Goal: Information Seeking & Learning: Learn about a topic

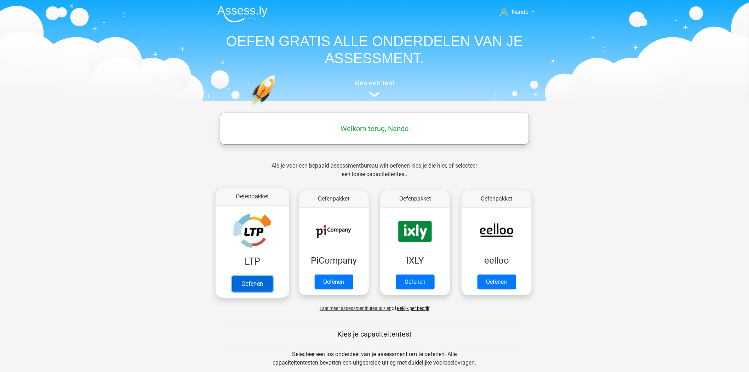
click at [260, 276] on link "Oefenen" at bounding box center [252, 284] width 40 height 16
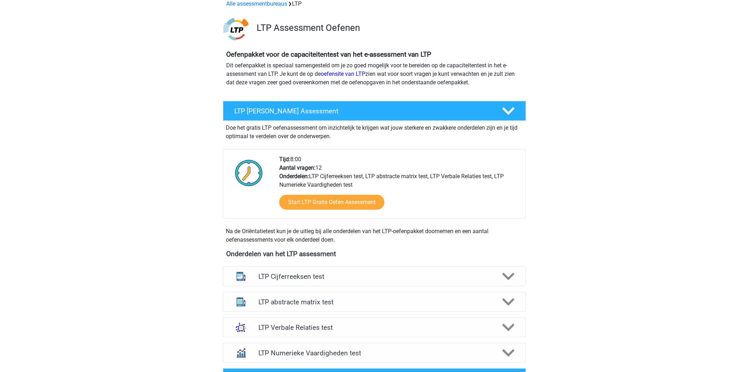
scroll to position [79, 0]
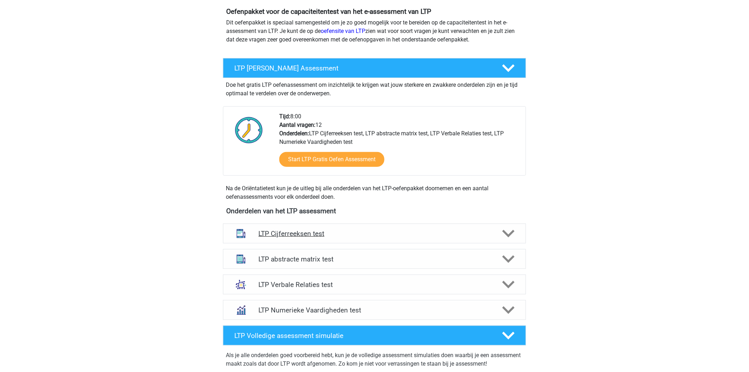
click at [284, 233] on h4 "LTP Cijferreeksen test" at bounding box center [375, 233] width 232 height 8
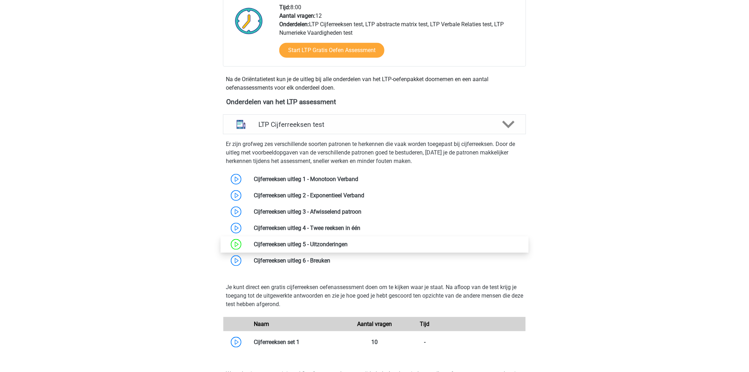
scroll to position [197, 0]
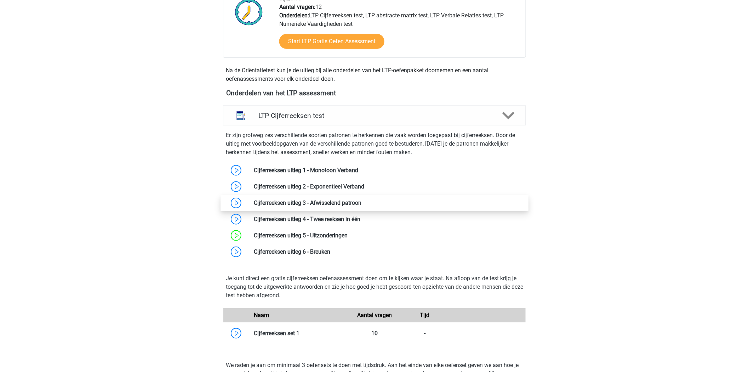
click at [362, 202] on link at bounding box center [362, 202] width 0 height 7
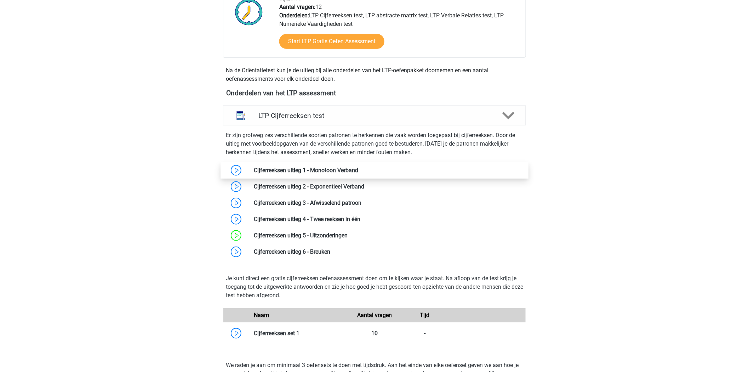
click at [358, 169] on link at bounding box center [358, 170] width 0 height 7
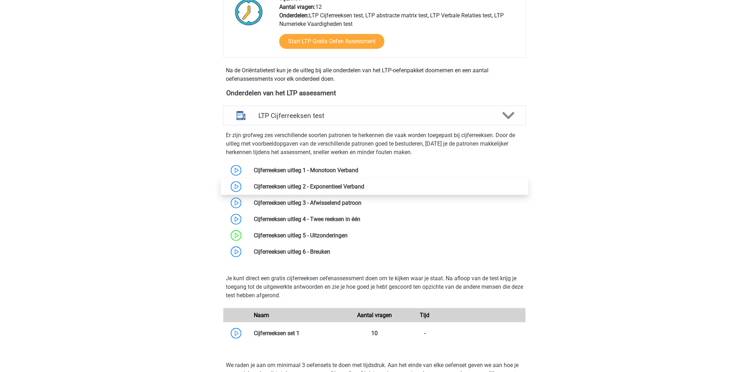
click at [364, 188] on link at bounding box center [364, 186] width 0 height 7
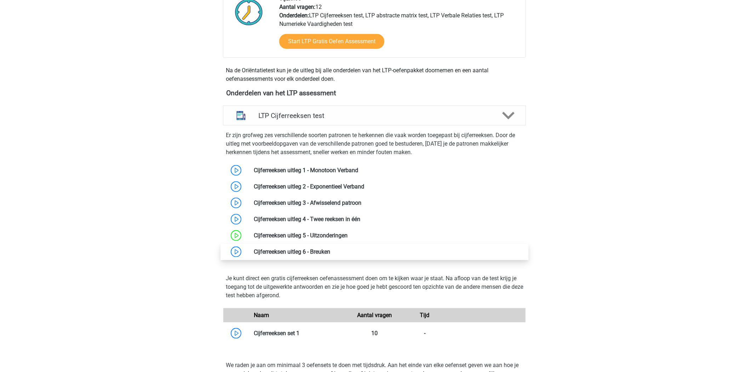
click at [330, 252] on link at bounding box center [330, 251] width 0 height 7
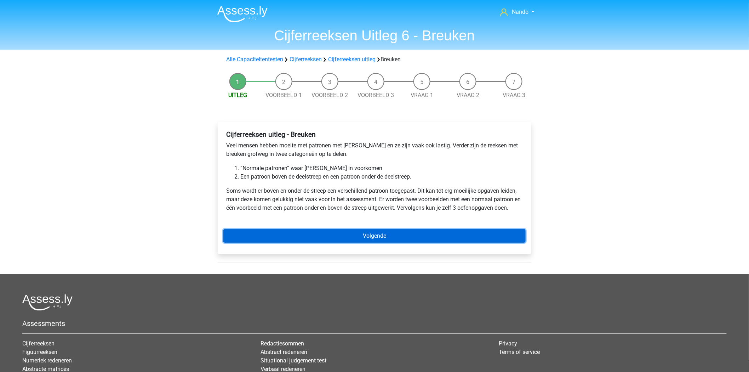
click at [330, 230] on link "Volgende" at bounding box center [374, 235] width 302 height 13
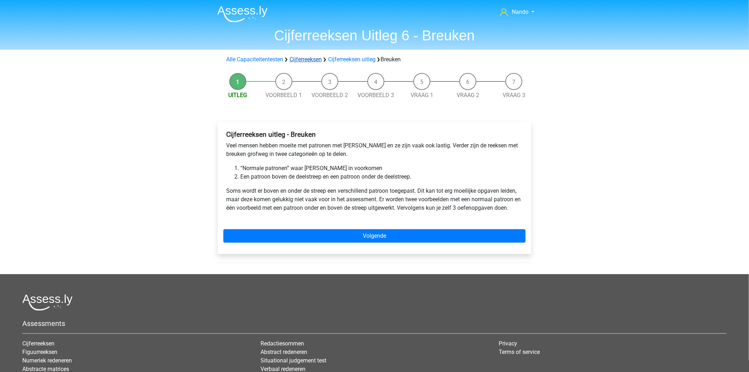
click at [298, 62] on link "Cijferreeksen" at bounding box center [306, 59] width 32 height 7
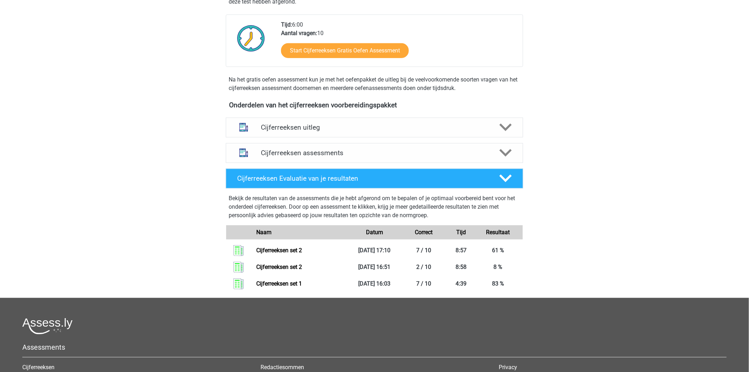
scroll to position [275, 0]
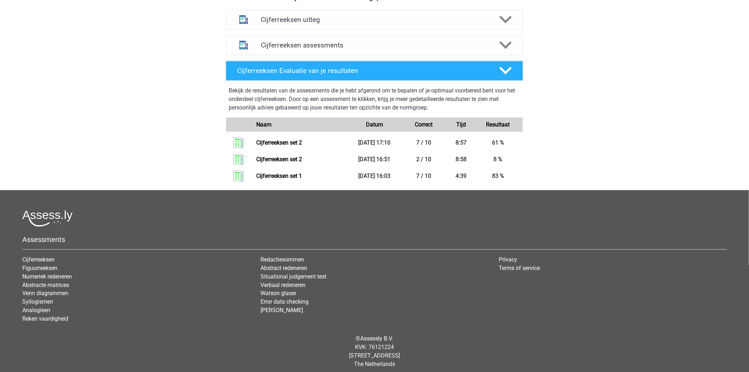
drag, startPoint x: 299, startPoint y: 169, endPoint x: 204, endPoint y: 120, distance: 107.1
click at [200, 121] on div "Nando n.h.h.m-langenberg@hotmail.com Nederlands English" at bounding box center [374, 51] width 749 height 652
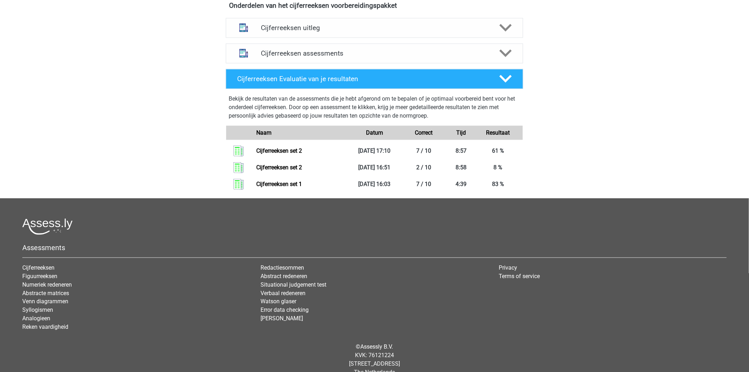
scroll to position [197, 0]
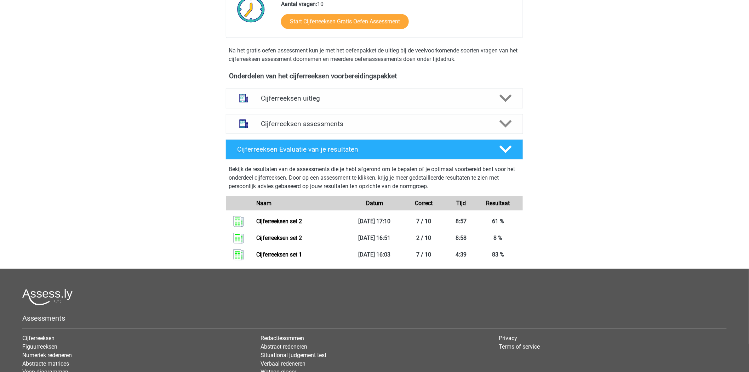
click at [507, 155] on icon at bounding box center [506, 149] width 12 height 12
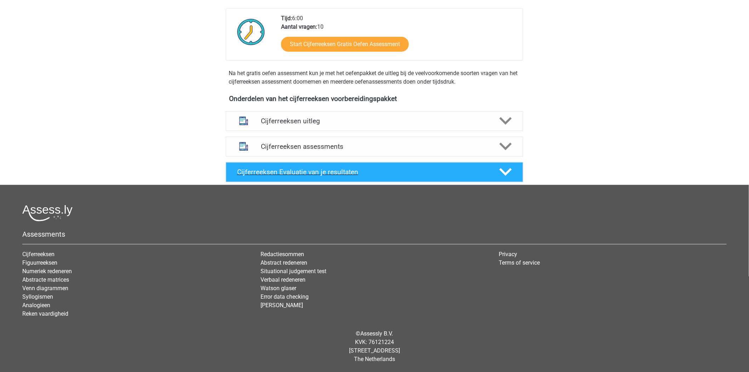
scroll to position [182, 0]
click at [508, 144] on icon at bounding box center [506, 146] width 12 height 12
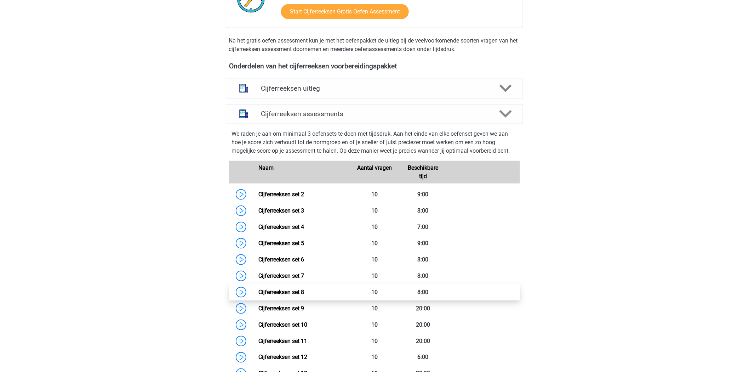
scroll to position [261, 0]
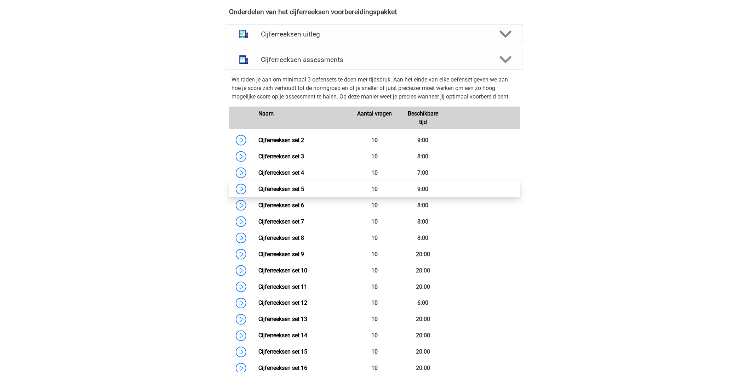
click at [259, 192] on link "Cijferreeksen set 5" at bounding box center [282, 189] width 46 height 7
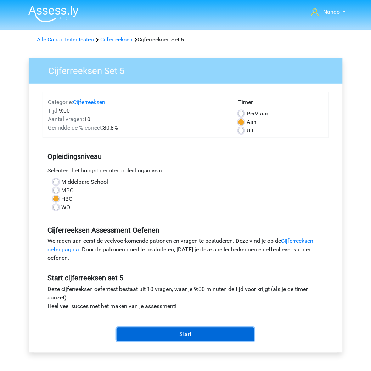
click at [203, 328] on input "Start" at bounding box center [186, 334] width 138 height 13
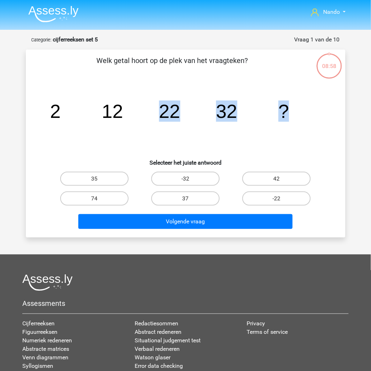
drag, startPoint x: 148, startPoint y: 118, endPoint x: 420, endPoint y: 108, distance: 271.8
click at [370, 108] on html "Nando n.h.h.m-langenberg@hotmail.com Nederlands English" at bounding box center [185, 221] width 371 height 442
click at [50, 101] on tspan "2" at bounding box center [55, 111] width 11 height 21
drag, startPoint x: 50, startPoint y: 108, endPoint x: 295, endPoint y: 114, distance: 245.1
click at [295, 114] on icon "image/svg+xml 2 12 22 32 ?" at bounding box center [185, 118] width 285 height 72
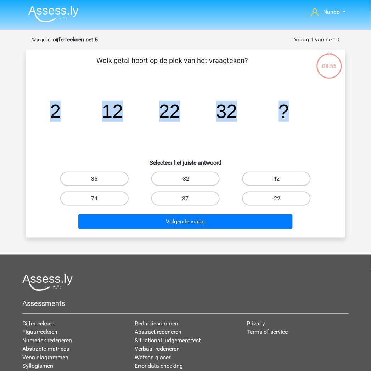
copy g "2 12 22 32 ?"
click at [270, 180] on label "42" at bounding box center [276, 179] width 68 height 14
click at [277, 180] on input "42" at bounding box center [279, 181] width 5 height 5
radio input "true"
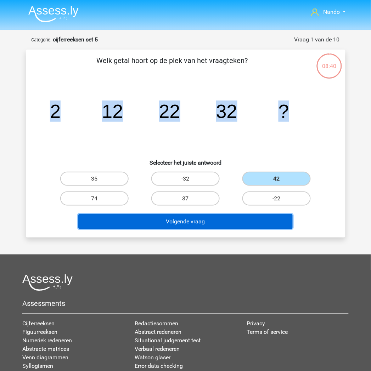
click at [243, 225] on button "Volgende vraag" at bounding box center [185, 221] width 214 height 15
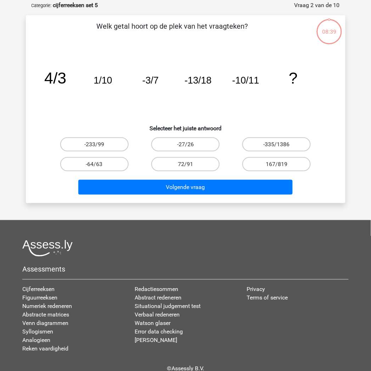
scroll to position [35, 0]
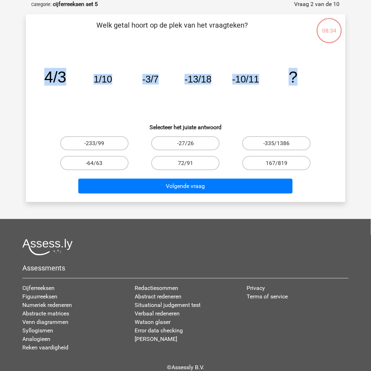
drag, startPoint x: 47, startPoint y: 78, endPoint x: 334, endPoint y: 78, distance: 287.2
click at [334, 78] on div "Welk getal hoort op de plek van het vraagteken? image/svg+xml 4/3 1/10 -3/7 -13…" at bounding box center [186, 108] width 314 height 177
copy g "4/3 1/10 -3/7 -13/18 -10/11 ?"
click at [174, 146] on label "-27/26" at bounding box center [185, 143] width 68 height 14
click at [185, 146] on input "-27/26" at bounding box center [187, 145] width 5 height 5
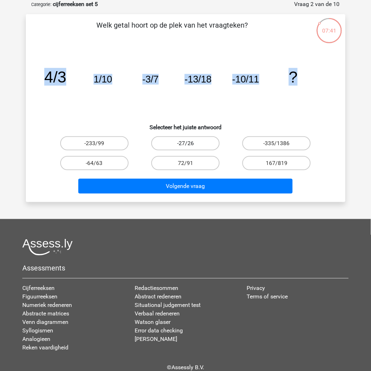
radio input "true"
click at [229, 103] on icon "image/svg+xml 4/3 1/10 -3/7 -13/18 -10/11 ?" at bounding box center [185, 83] width 285 height 72
click at [185, 140] on label "-27/26" at bounding box center [185, 143] width 68 height 14
click at [185, 143] on input "-27/26" at bounding box center [187, 145] width 5 height 5
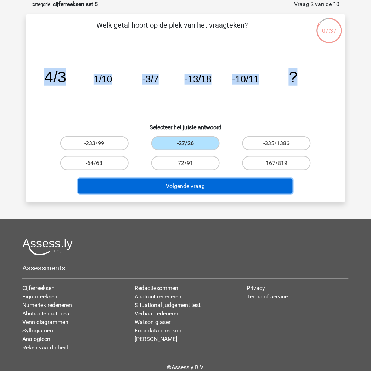
click at [182, 187] on button "Volgende vraag" at bounding box center [185, 186] width 214 height 15
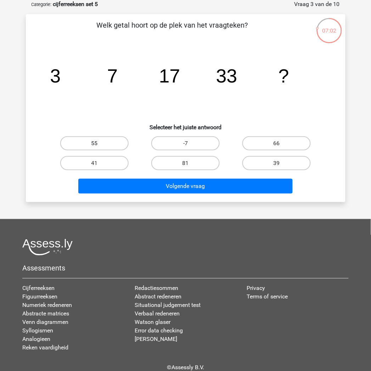
click at [101, 136] on label "55" at bounding box center [94, 143] width 68 height 14
click at [99, 143] on input "55" at bounding box center [96, 145] width 5 height 5
radio input "true"
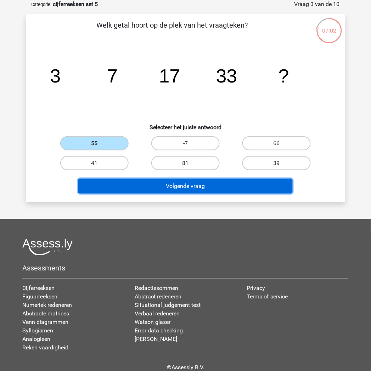
click at [169, 185] on button "Volgende vraag" at bounding box center [185, 186] width 214 height 15
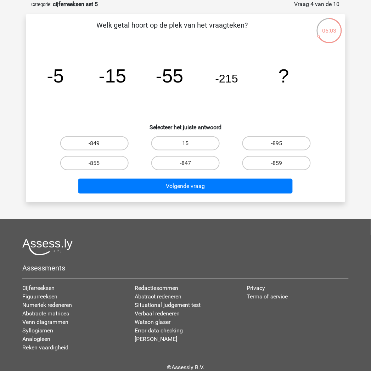
click at [47, 84] on icon "image/svg+xml -5 -15 -55 -215 ?" at bounding box center [185, 83] width 285 height 72
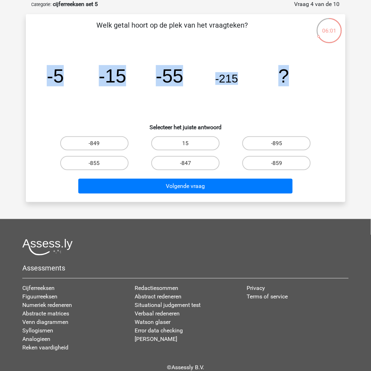
drag, startPoint x: 56, startPoint y: 76, endPoint x: 291, endPoint y: 75, distance: 235.1
click at [293, 75] on icon "image/svg+xml -5 -15 -55 -215 ?" at bounding box center [185, 83] width 285 height 72
copy g "-5 -15 -55 -215 ?"
click at [92, 164] on label "-855" at bounding box center [94, 163] width 68 height 14
click at [94, 164] on input "-855" at bounding box center [96, 165] width 5 height 5
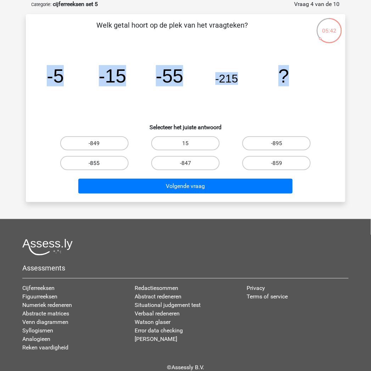
radio input "true"
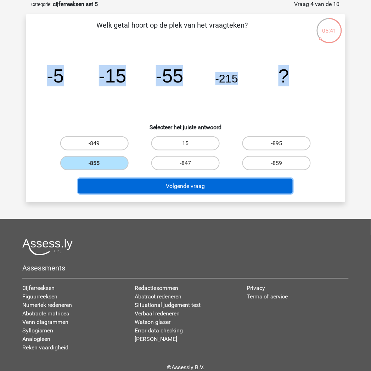
click at [188, 185] on button "Volgende vraag" at bounding box center [185, 186] width 214 height 15
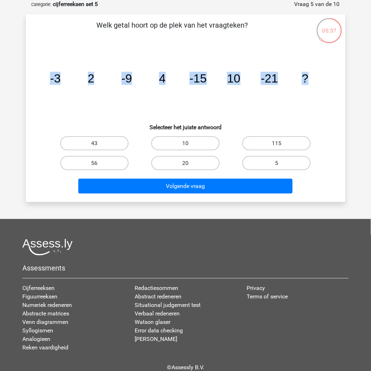
drag, startPoint x: 51, startPoint y: 78, endPoint x: 436, endPoint y: 87, distance: 384.7
click at [370, 87] on html "Nando n.h.h.m-langenberg@hotmail.com Nederlands English" at bounding box center [185, 186] width 371 height 442
copy g "-3 2 -9 4 -15 10 -21 ?"
click at [309, 98] on icon "image/svg+xml -3 2 -9 4 -15 10 -21 ?" at bounding box center [185, 83] width 285 height 72
click at [195, 161] on label "20" at bounding box center [185, 163] width 68 height 14
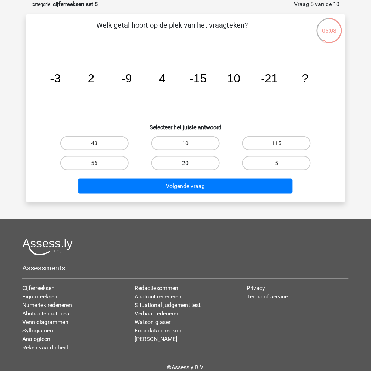
click at [190, 163] on input "20" at bounding box center [187, 165] width 5 height 5
radio input "true"
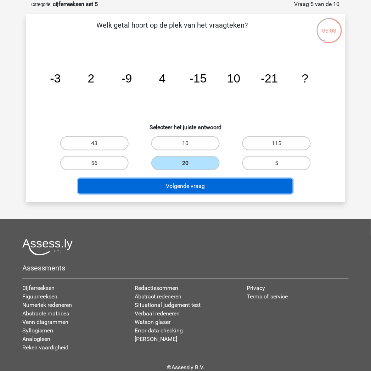
click at [193, 187] on button "Volgende vraag" at bounding box center [185, 186] width 214 height 15
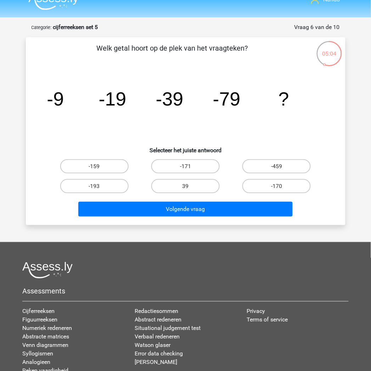
scroll to position [0, 0]
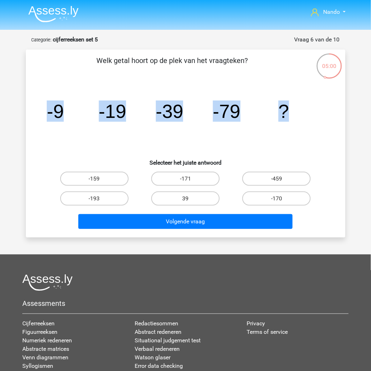
drag, startPoint x: 46, startPoint y: 114, endPoint x: 286, endPoint y: 114, distance: 240.1
click at [286, 114] on icon "image/svg+xml -9 -19 -39 -79 ?" at bounding box center [185, 118] width 285 height 72
copy g "-9 -19 -39 -79 ?"
click at [107, 180] on label "-159" at bounding box center [94, 179] width 68 height 14
click at [99, 180] on input "-159" at bounding box center [96, 181] width 5 height 5
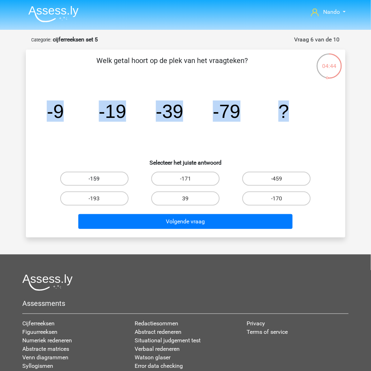
radio input "true"
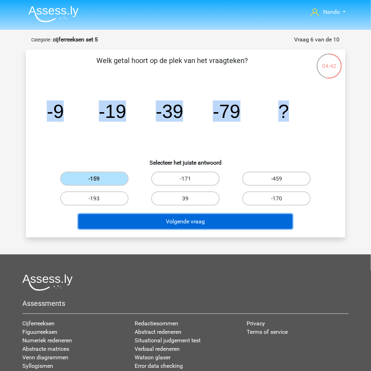
click at [197, 218] on button "Volgende vraag" at bounding box center [185, 221] width 214 height 15
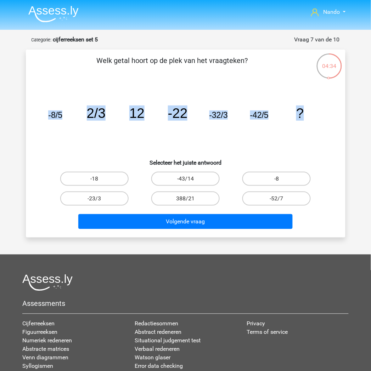
drag, startPoint x: 48, startPoint y: 116, endPoint x: 323, endPoint y: 118, distance: 274.8
click at [323, 118] on icon "image/svg+xml -8/5 2/3 12 -22 -32/3 -42/5 ?" at bounding box center [185, 118] width 285 height 72
copy g "-8/5 2/3 12 -22 -32/3 -42/5 ?"
click at [267, 197] on label "-52/7" at bounding box center [276, 199] width 68 height 14
click at [277, 199] on input "-52/7" at bounding box center [279, 201] width 5 height 5
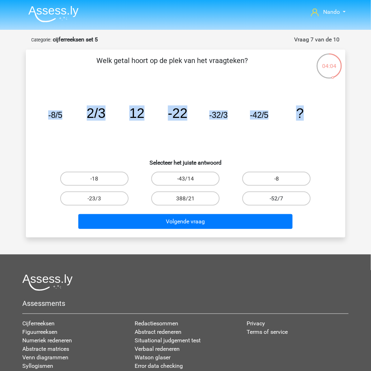
radio input "true"
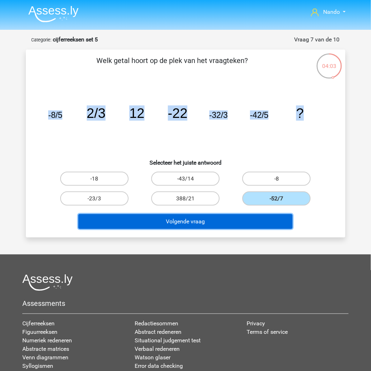
click at [222, 220] on button "Volgende vraag" at bounding box center [185, 221] width 214 height 15
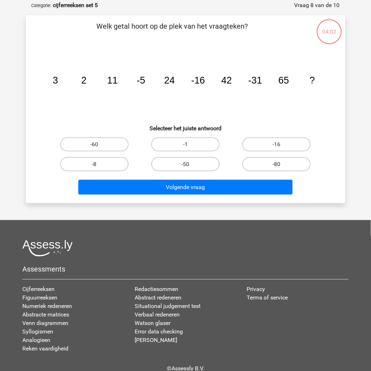
scroll to position [35, 0]
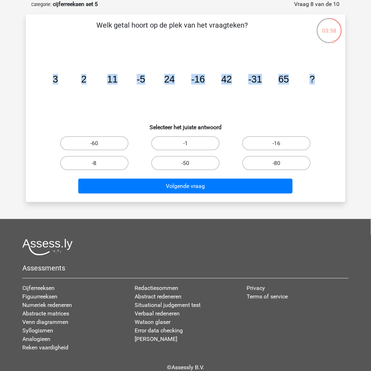
drag, startPoint x: 53, startPoint y: 82, endPoint x: 356, endPoint y: 80, distance: 302.4
click at [356, 80] on div "Nando n.h.h.m-langenberg@hotmail.com Nederlands English 3" at bounding box center [185, 186] width 371 height 442
copy g "3 2 11 -5 24 -16 42 -31 65 ?"
click at [208, 166] on label "-50" at bounding box center [185, 163] width 68 height 14
click at [190, 166] on input "-50" at bounding box center [187, 165] width 5 height 5
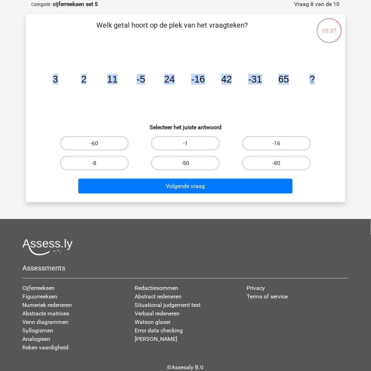
radio input "true"
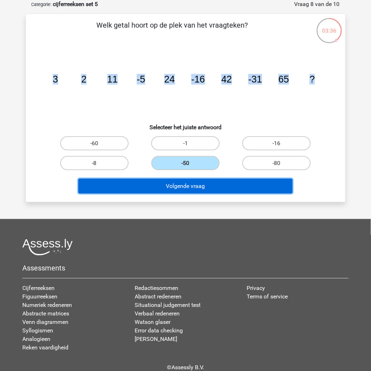
click at [208, 188] on button "Volgende vraag" at bounding box center [185, 186] width 214 height 15
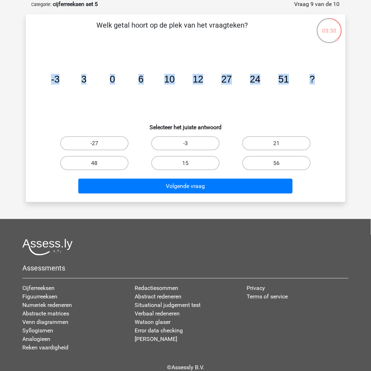
drag, startPoint x: 51, startPoint y: 78, endPoint x: 320, endPoint y: 90, distance: 269.4
click at [320, 90] on icon "image/svg+xml -3 3 0 6 10 12 27 24 51 ?" at bounding box center [185, 83] width 285 height 72
copy g "-3 3 0 6 10 12 27 24 51 ?"
click at [107, 168] on label "48" at bounding box center [94, 163] width 68 height 14
click at [99, 168] on input "48" at bounding box center [96, 165] width 5 height 5
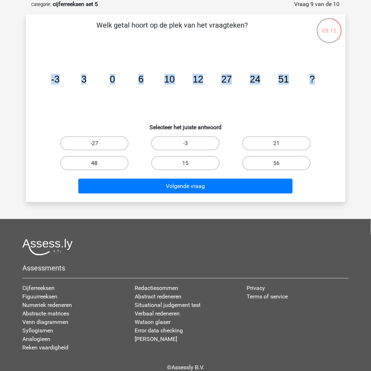
radio input "true"
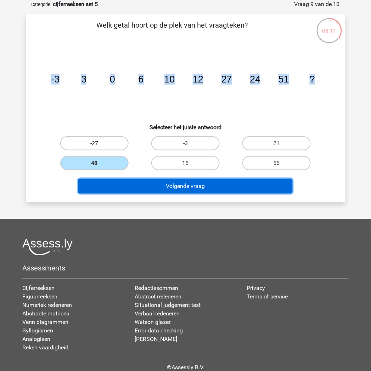
click at [186, 186] on button "Volgende vraag" at bounding box center [185, 186] width 214 height 15
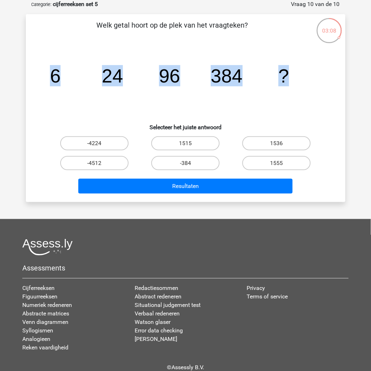
drag, startPoint x: 132, startPoint y: 74, endPoint x: 336, endPoint y: 69, distance: 203.3
click at [336, 69] on div "Welk getal hoort op de plek van het vraagteken? image/svg+xml 6 24 96 384 ? Sel…" at bounding box center [186, 108] width 314 height 177
copy g "6 24 96 384 ?"
click at [273, 145] on label "1536" at bounding box center [276, 143] width 68 height 14
click at [277, 145] on input "1536" at bounding box center [279, 145] width 5 height 5
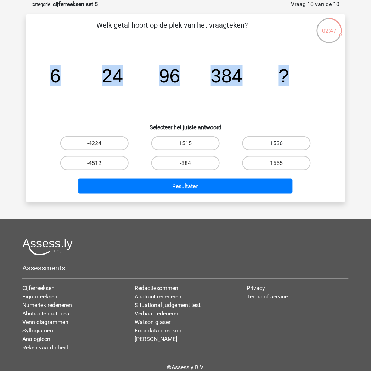
radio input "true"
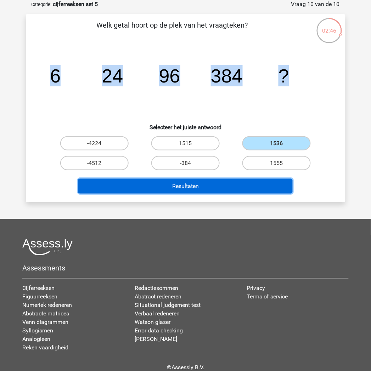
click at [229, 185] on button "Resultaten" at bounding box center [185, 186] width 214 height 15
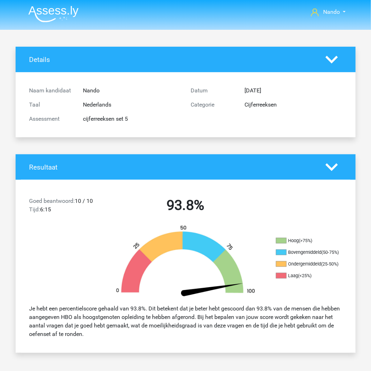
click at [49, 17] on img at bounding box center [53, 14] width 50 height 17
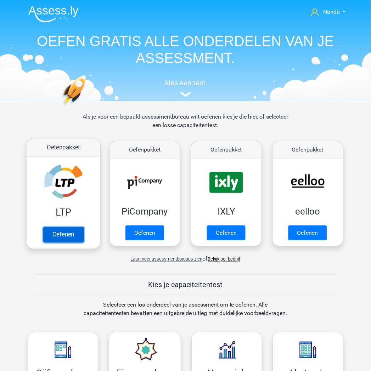
click at [64, 235] on link "Oefenen" at bounding box center [63, 235] width 40 height 16
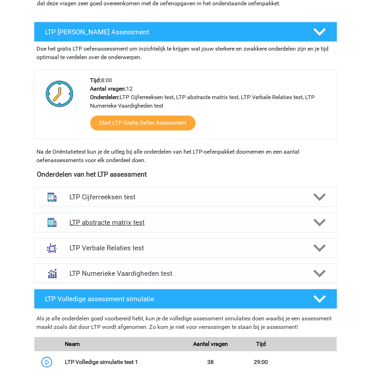
scroll to position [118, 0]
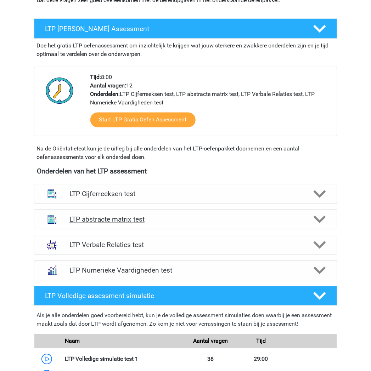
click at [124, 222] on h4 "LTP abstracte matrix test" at bounding box center [185, 220] width 232 height 8
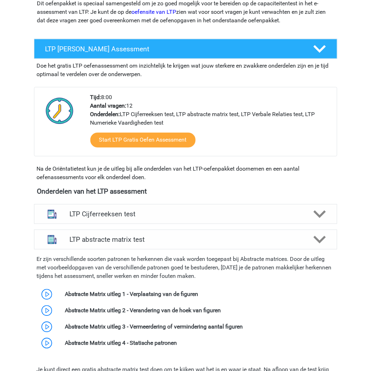
scroll to position [39, 0]
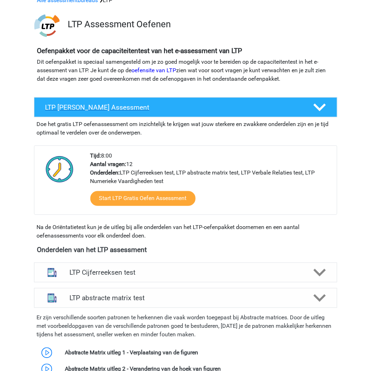
click at [314, 107] on icon at bounding box center [319, 107] width 12 height 12
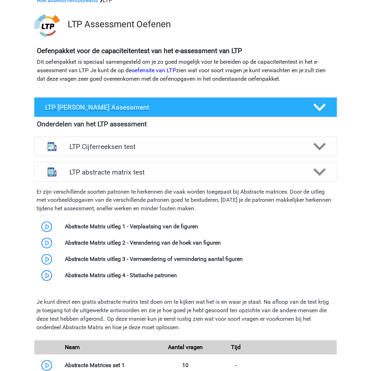
click at [321, 102] on icon at bounding box center [319, 107] width 12 height 12
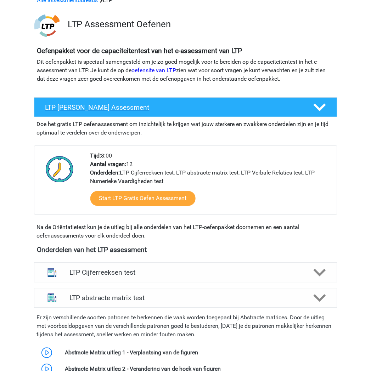
click at [321, 102] on icon at bounding box center [319, 107] width 12 height 12
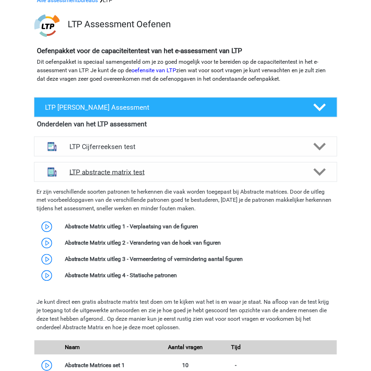
click at [316, 174] on icon at bounding box center [319, 172] width 12 height 12
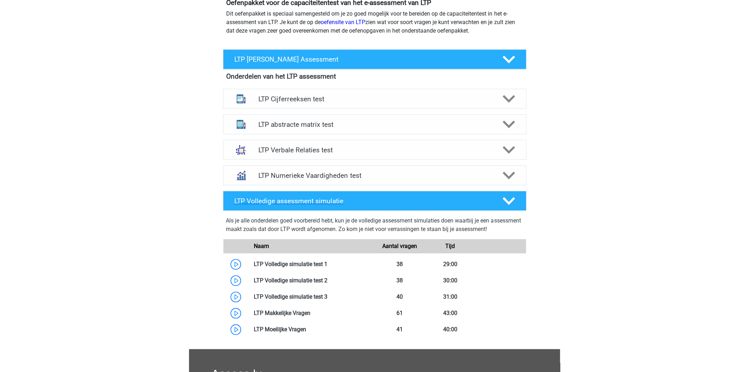
scroll to position [90, 0]
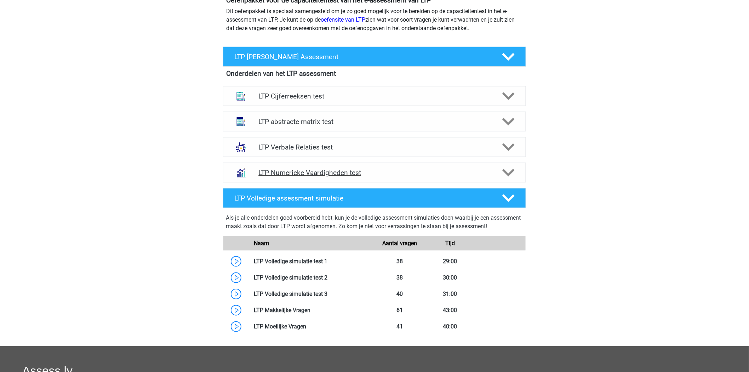
click at [370, 172] on icon at bounding box center [509, 172] width 12 height 12
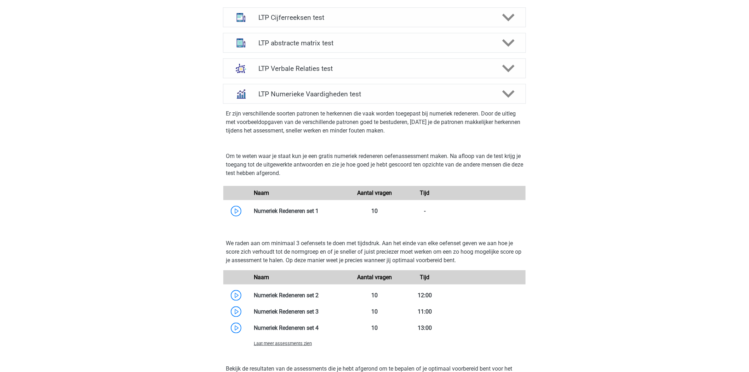
scroll to position [11, 0]
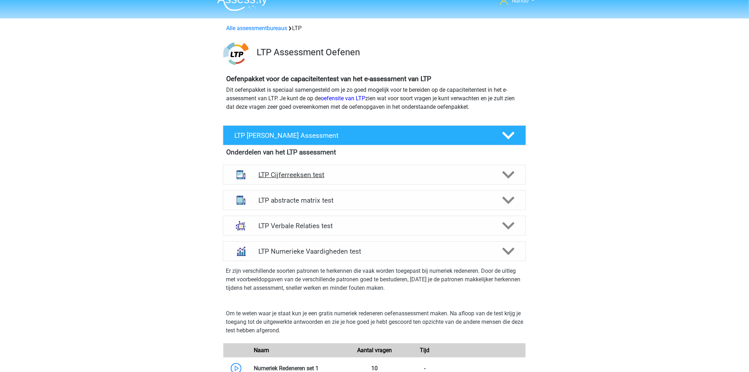
click at [370, 179] on icon at bounding box center [509, 175] width 12 height 12
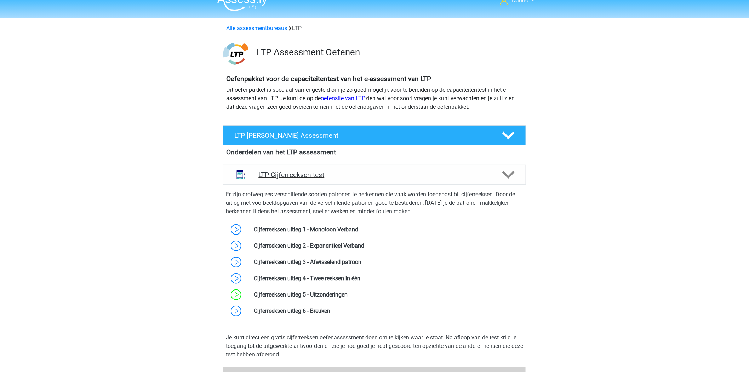
click at [370, 179] on icon at bounding box center [509, 175] width 12 height 12
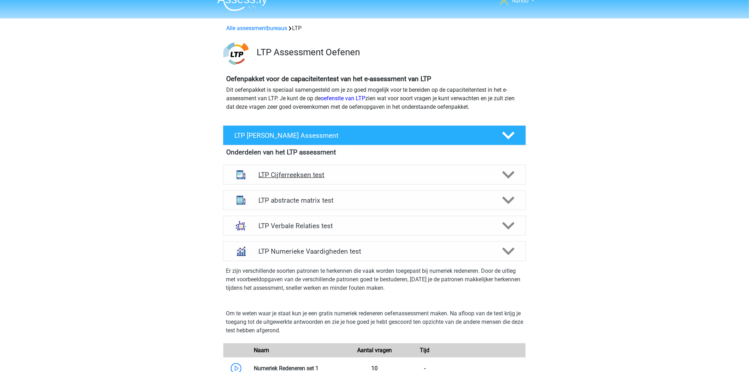
click at [370, 179] on icon at bounding box center [509, 175] width 12 height 12
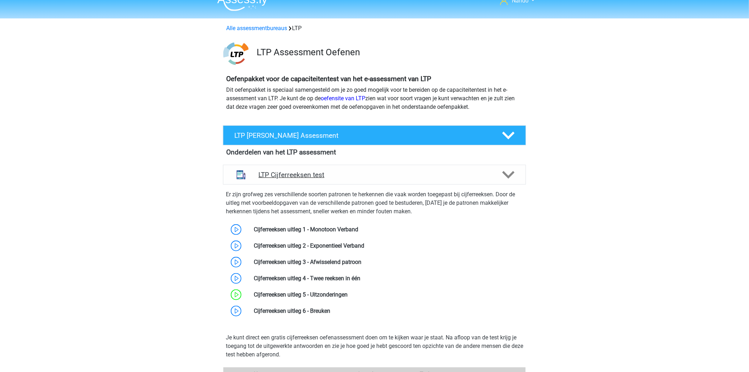
click at [370, 174] on icon at bounding box center [509, 175] width 12 height 12
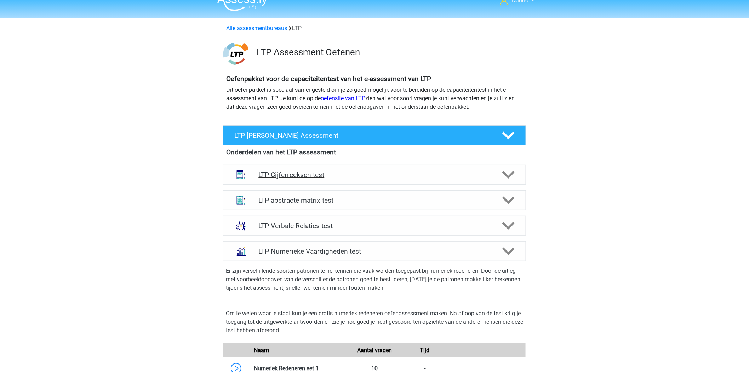
click at [370, 176] on polygon at bounding box center [509, 175] width 12 height 8
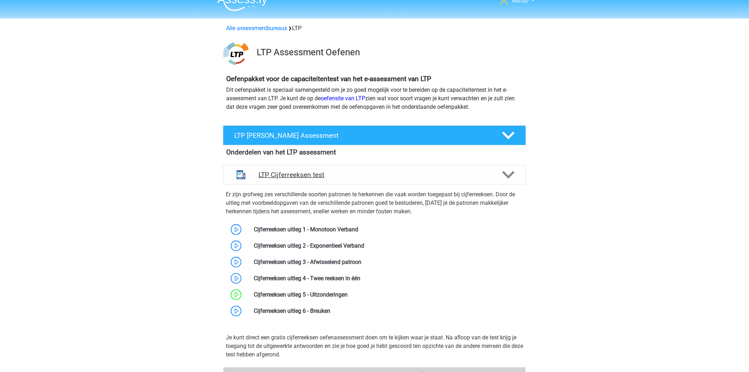
click at [370, 177] on polygon at bounding box center [509, 175] width 12 height 8
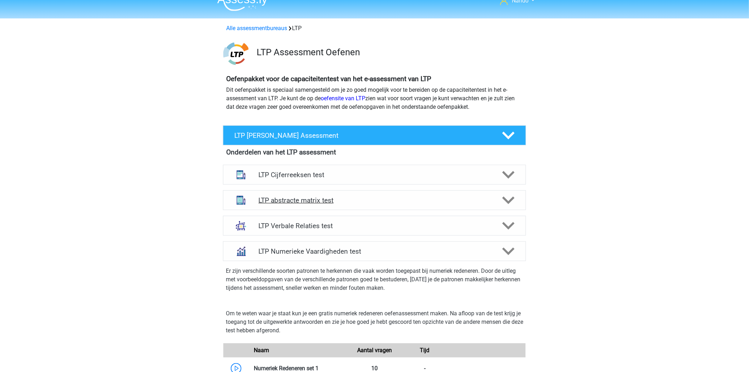
click at [370, 200] on polygon at bounding box center [509, 201] width 12 height 8
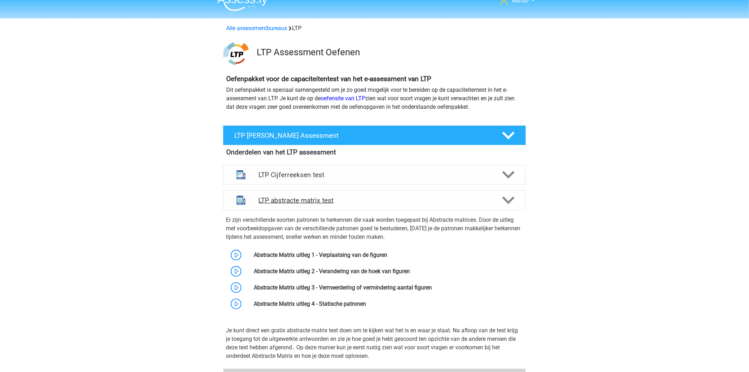
scroll to position [129, 0]
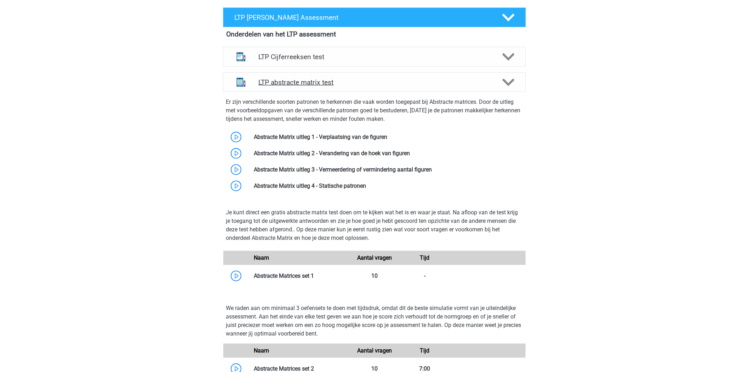
click at [370, 80] on icon at bounding box center [509, 82] width 12 height 12
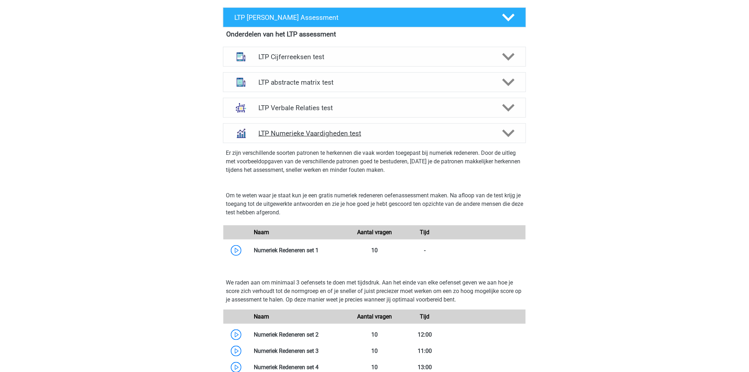
click at [370, 132] on polygon at bounding box center [509, 134] width 12 height 8
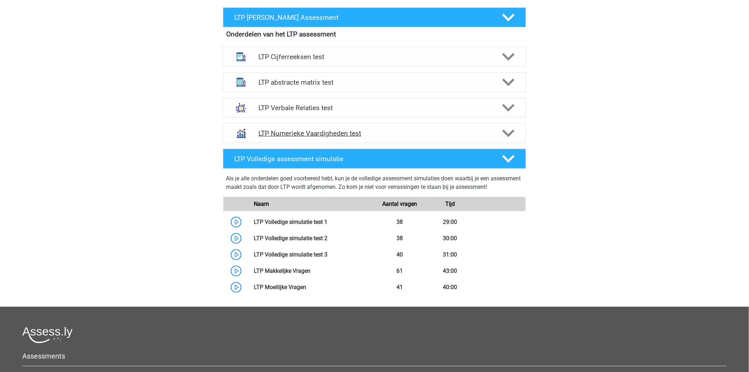
click at [370, 141] on div "LTP Numerieke Vaardigheden test" at bounding box center [374, 133] width 303 height 20
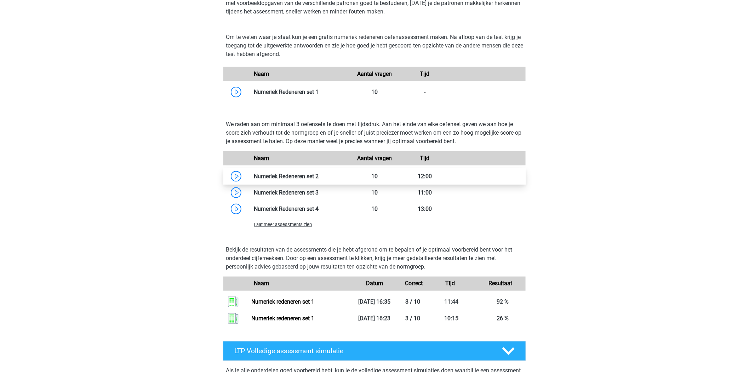
scroll to position [287, 0]
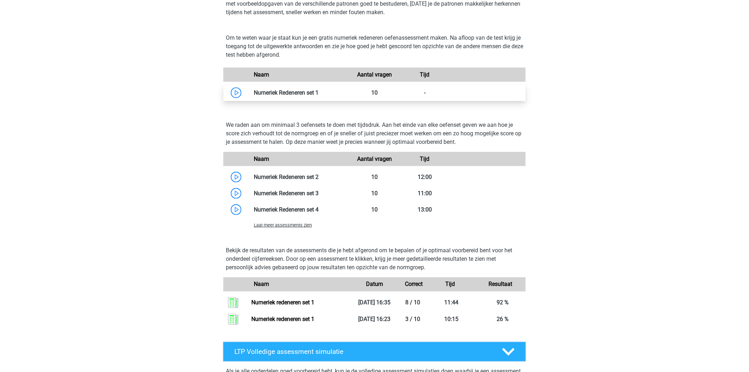
click at [319, 95] on link at bounding box center [319, 92] width 0 height 7
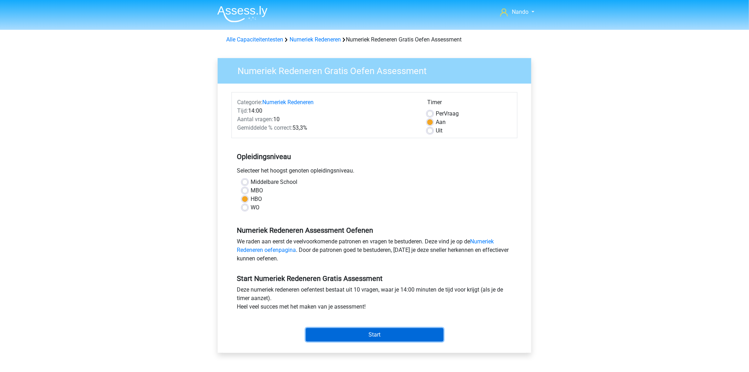
click at [377, 333] on input "Start" at bounding box center [375, 334] width 138 height 13
click at [315, 36] on link "Numeriek Redeneren" at bounding box center [315, 39] width 51 height 7
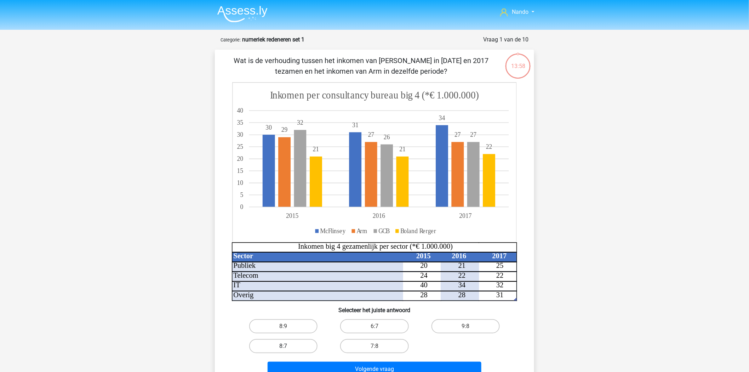
click at [296, 345] on label "8:7" at bounding box center [283, 346] width 68 height 14
click at [288, 346] on input "8:7" at bounding box center [286, 348] width 5 height 5
radio input "true"
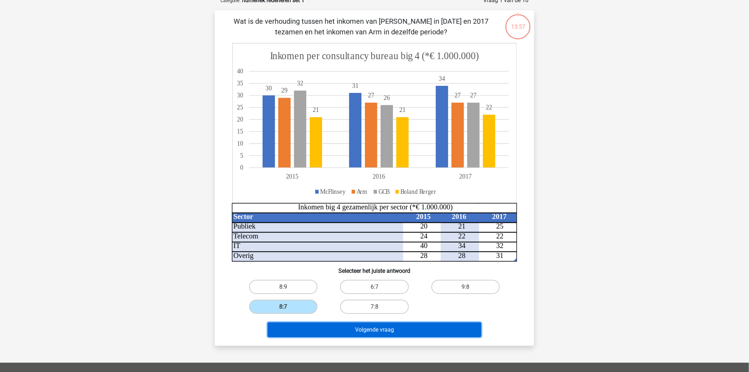
click at [368, 323] on button "Volgende vraag" at bounding box center [375, 329] width 214 height 15
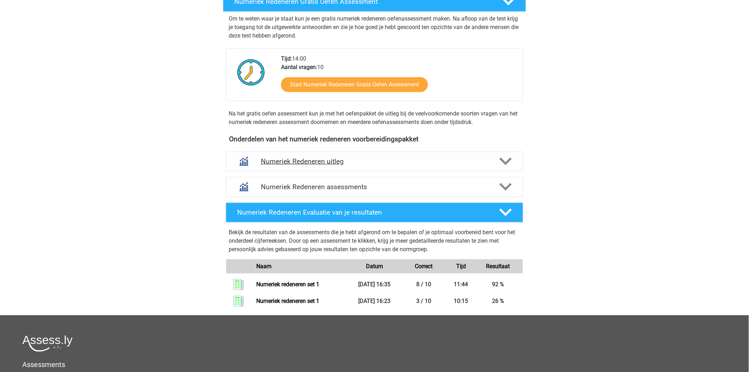
scroll to position [197, 0]
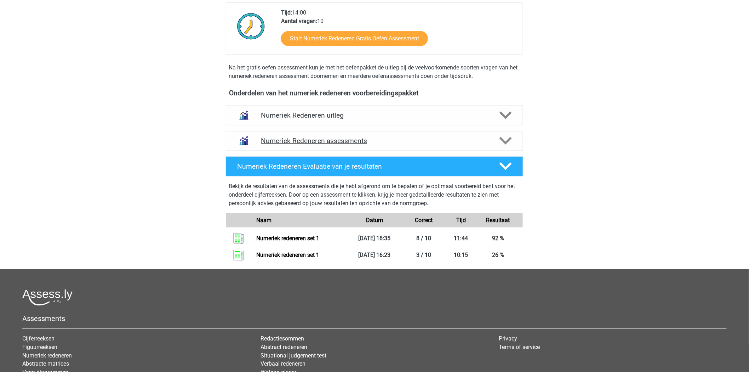
click at [504, 142] on polygon at bounding box center [506, 141] width 12 height 8
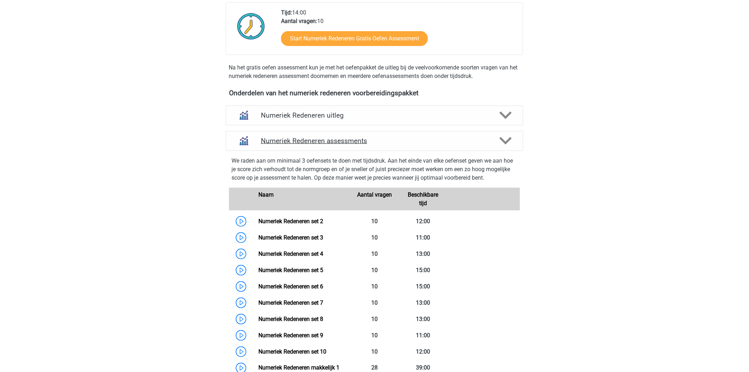
click at [507, 137] on icon at bounding box center [506, 141] width 12 height 12
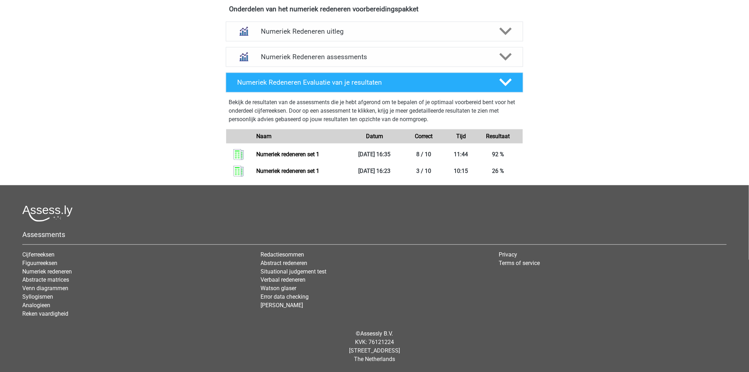
scroll to position [162, 0]
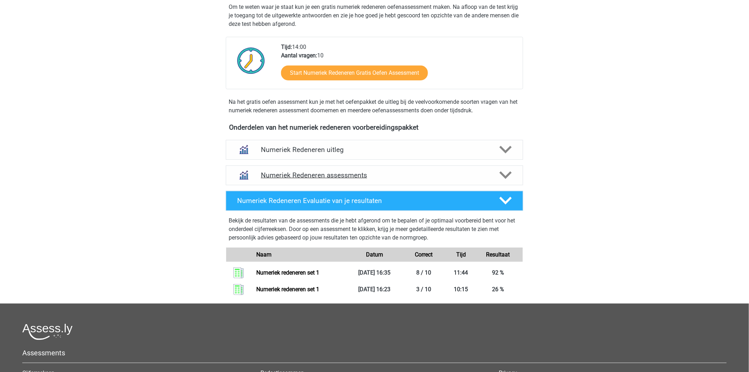
click at [506, 173] on icon at bounding box center [506, 175] width 12 height 12
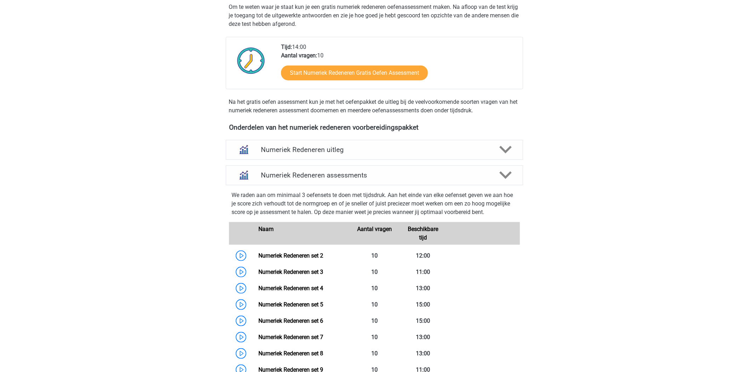
scroll to position [280, 0]
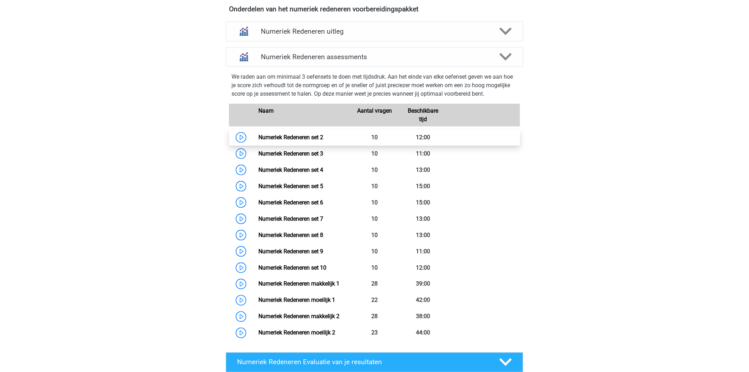
click at [259, 136] on link "Numeriek Redeneren set 2" at bounding box center [291, 137] width 65 height 7
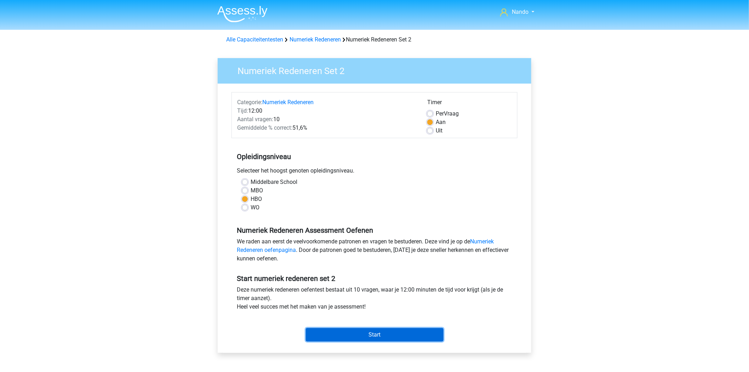
click at [385, 330] on input "Start" at bounding box center [375, 334] width 138 height 13
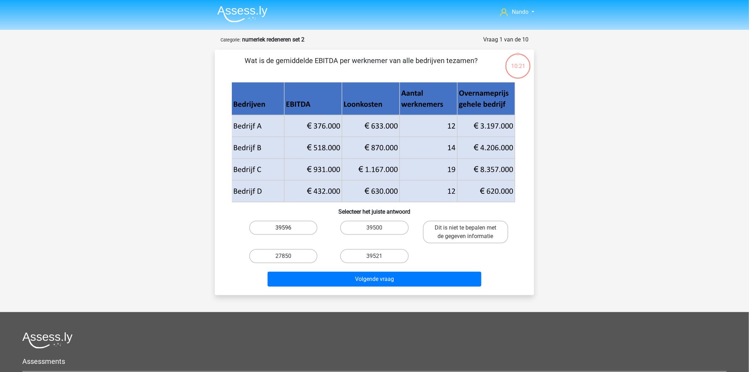
click at [289, 231] on label "39596" at bounding box center [283, 228] width 68 height 14
click at [288, 231] on input "39596" at bounding box center [286, 230] width 5 height 5
radio input "true"
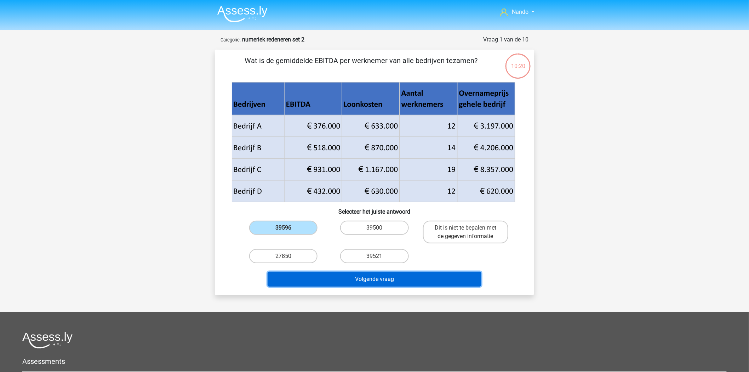
click at [361, 284] on button "Volgende vraag" at bounding box center [375, 279] width 214 height 15
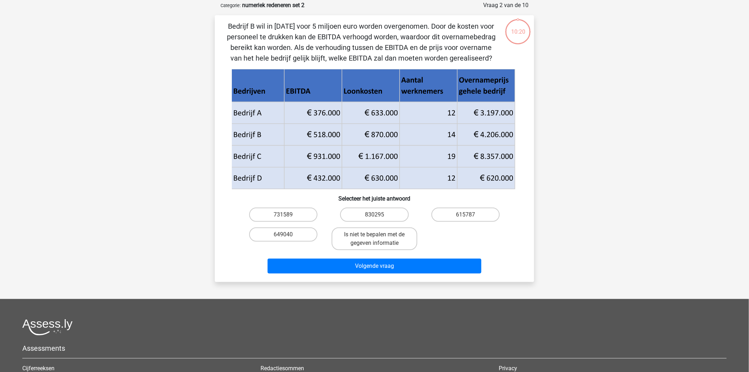
scroll to position [35, 0]
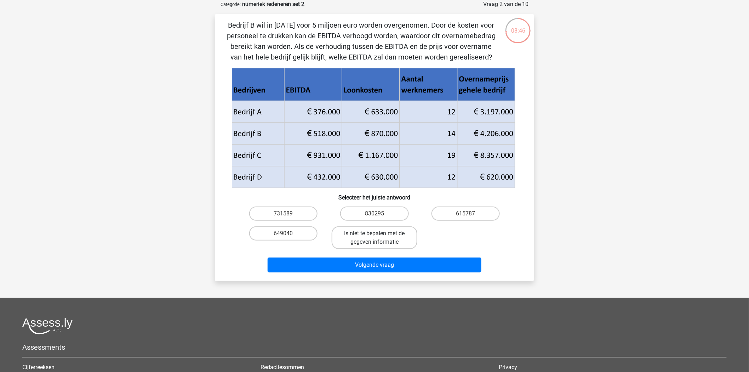
click at [372, 240] on label "Is niet te bepalen met de gegeven informatie" at bounding box center [374, 237] width 85 height 23
click at [375, 238] on input "Is niet te bepalen met de gegeven informatie" at bounding box center [377, 235] width 5 height 5
radio input "true"
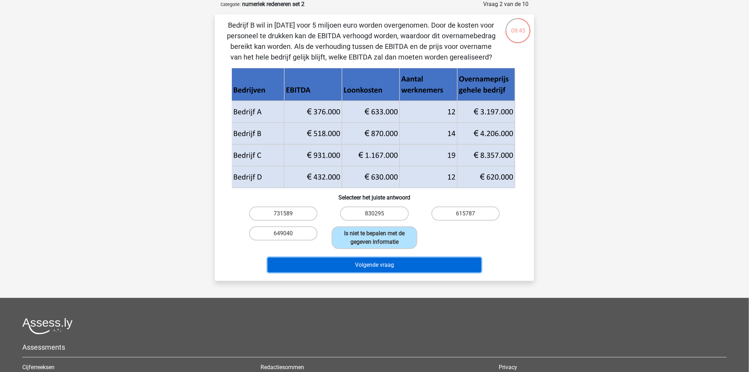
click at [376, 268] on button "Volgende vraag" at bounding box center [375, 264] width 214 height 15
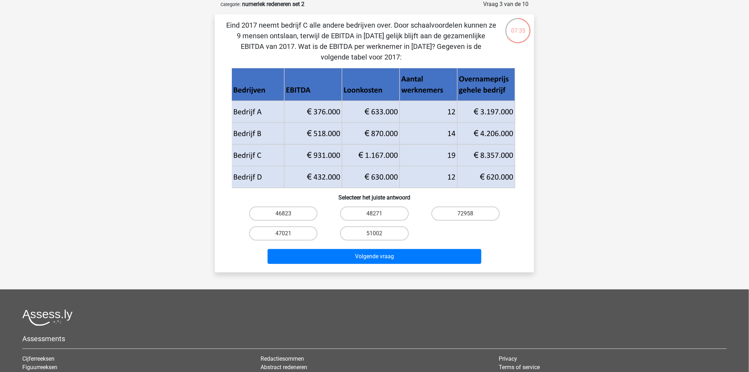
click at [285, 234] on input "47021" at bounding box center [286, 235] width 5 height 5
radio input "true"
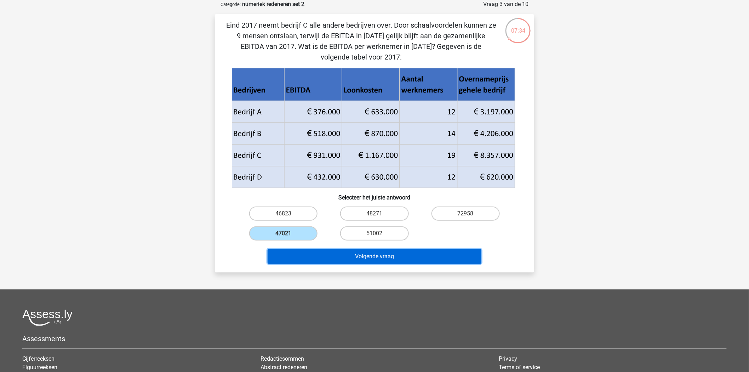
click at [349, 252] on button "Volgende vraag" at bounding box center [375, 256] width 214 height 15
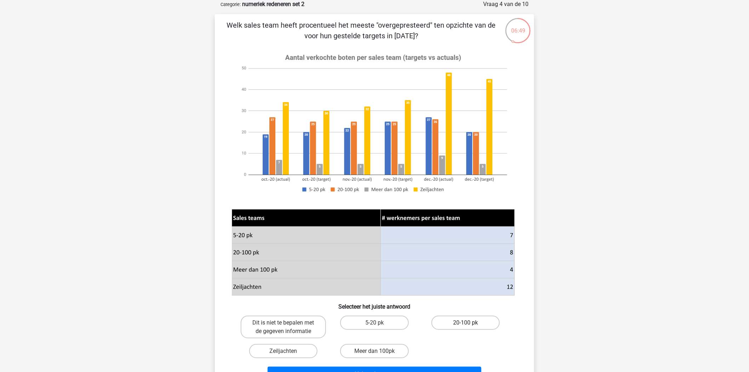
click at [459, 320] on label "20-100 pk" at bounding box center [466, 323] width 68 height 14
click at [466, 323] on input "20-100 pk" at bounding box center [468, 325] width 5 height 5
radio input "true"
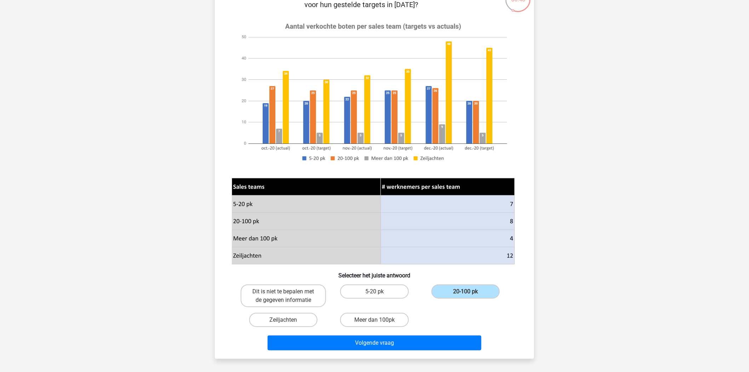
scroll to position [114, 0]
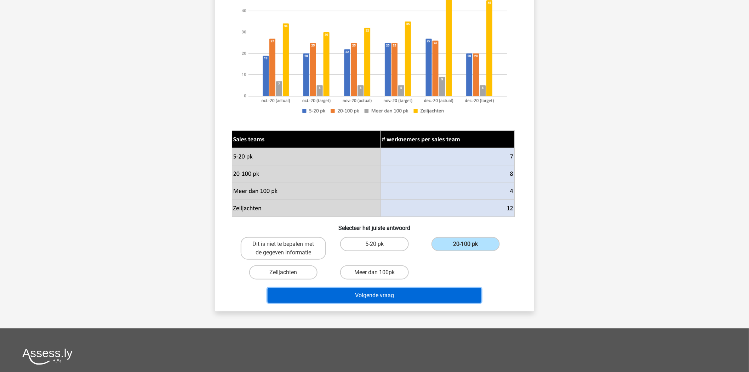
click at [386, 297] on button "Volgende vraag" at bounding box center [375, 295] width 214 height 15
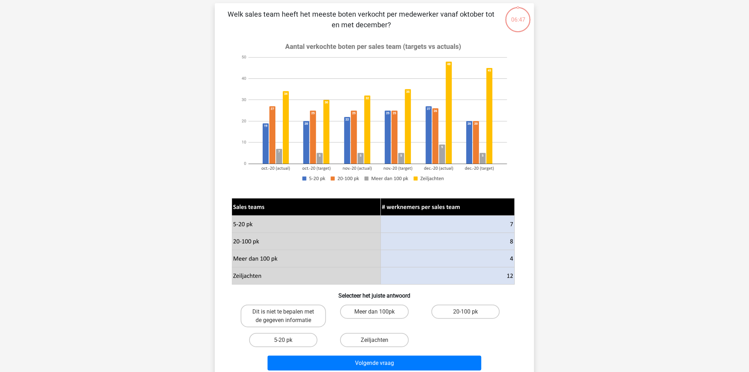
scroll to position [35, 0]
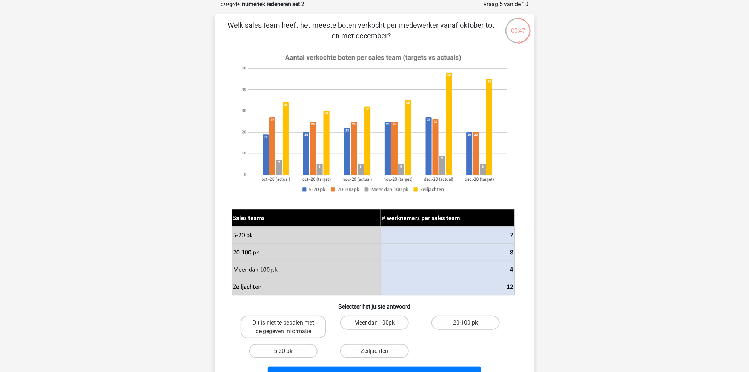
click at [363, 319] on label "Meer dan 100pk" at bounding box center [374, 323] width 68 height 14
click at [375, 323] on input "Meer dan 100pk" at bounding box center [377, 325] width 5 height 5
radio input "true"
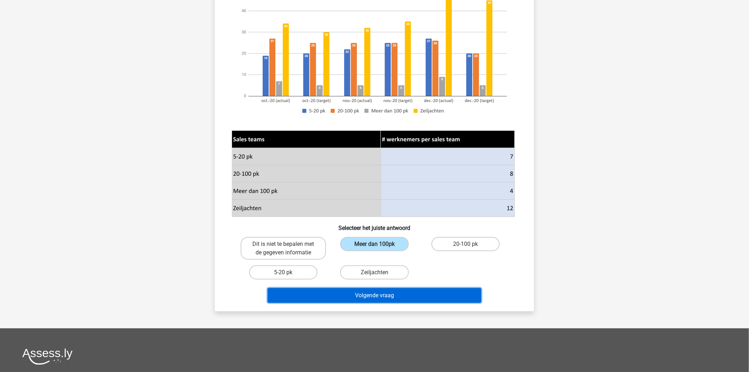
click at [376, 291] on button "Volgende vraag" at bounding box center [375, 295] width 214 height 15
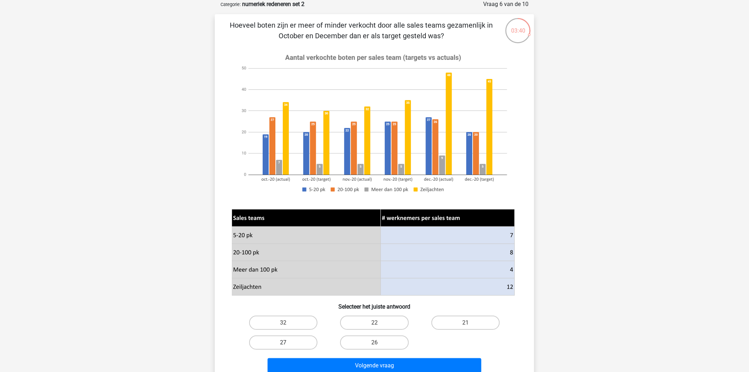
click at [270, 340] on label "27" at bounding box center [283, 342] width 68 height 14
click at [284, 342] on input "27" at bounding box center [286, 344] width 5 height 5
radio input "true"
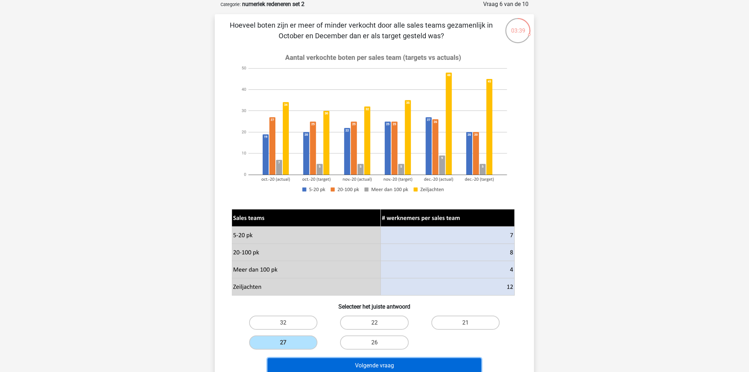
click at [365, 362] on button "Volgende vraag" at bounding box center [375, 365] width 214 height 15
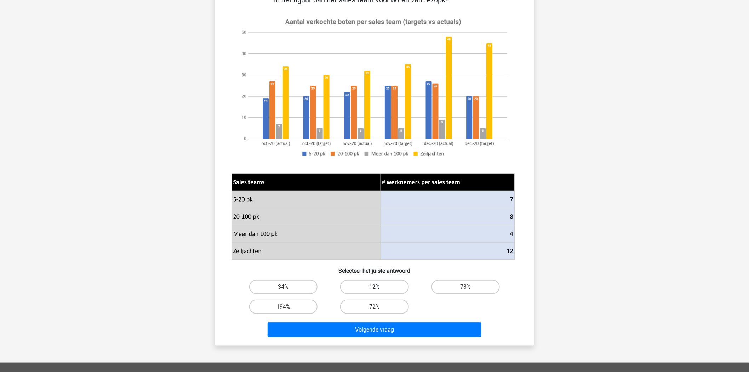
scroll to position [79, 0]
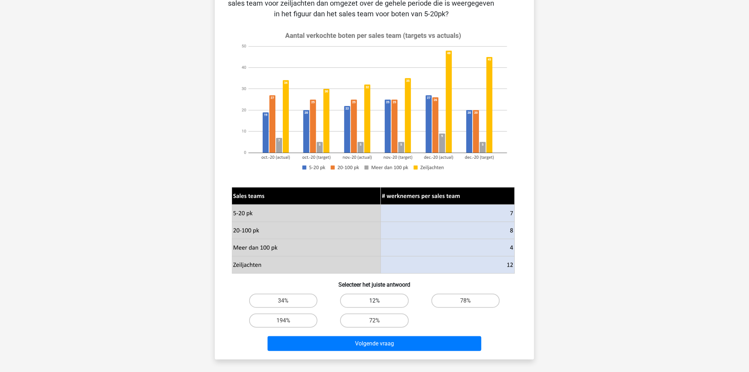
click at [391, 300] on label "12%" at bounding box center [374, 301] width 68 height 14
click at [379, 301] on input "12%" at bounding box center [377, 303] width 5 height 5
radio input "true"
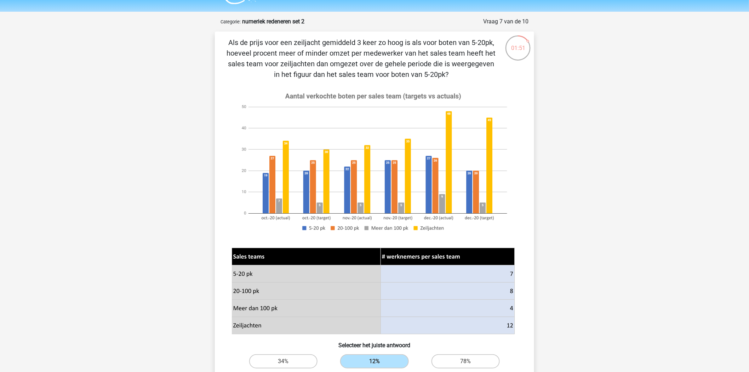
scroll to position [0, 0]
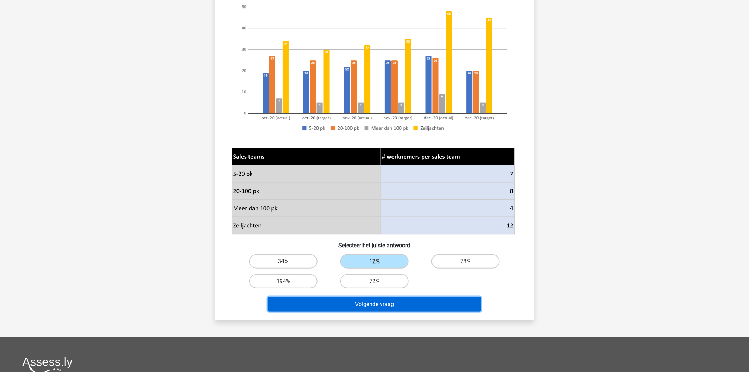
click at [381, 300] on button "Volgende vraag" at bounding box center [375, 304] width 214 height 15
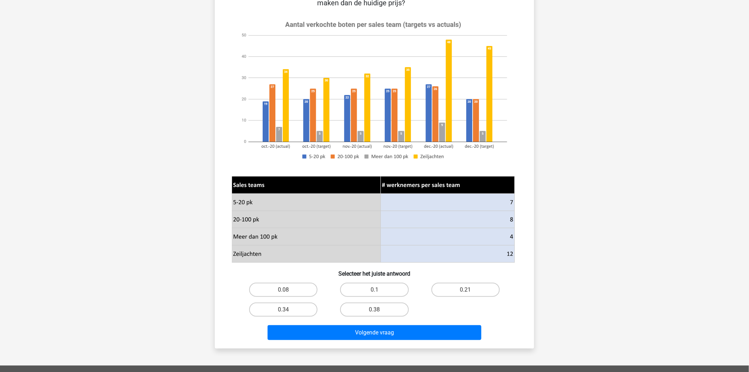
scroll to position [114, 0]
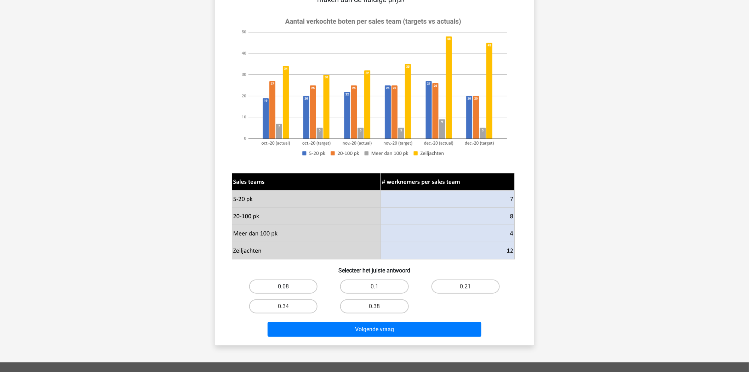
click at [294, 288] on label "0.08" at bounding box center [283, 286] width 68 height 14
click at [288, 288] on input "0.08" at bounding box center [286, 288] width 5 height 5
radio input "true"
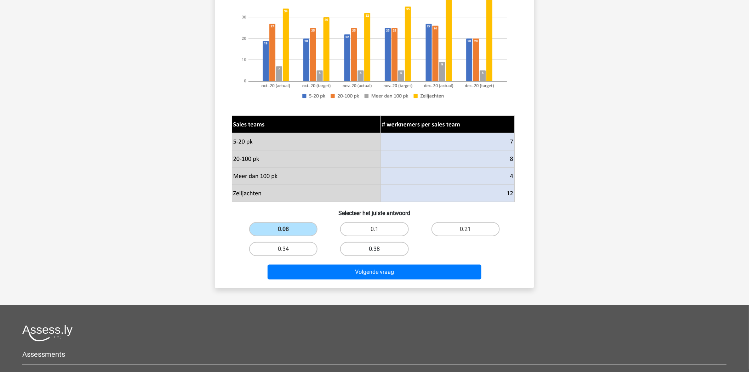
scroll to position [157, 0]
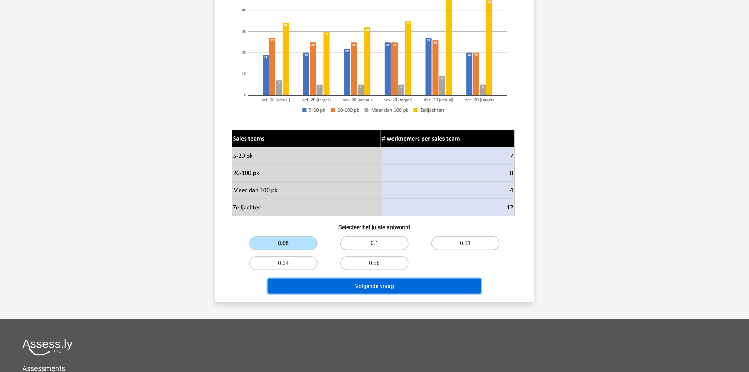
click at [369, 281] on button "Volgende vraag" at bounding box center [375, 286] width 214 height 15
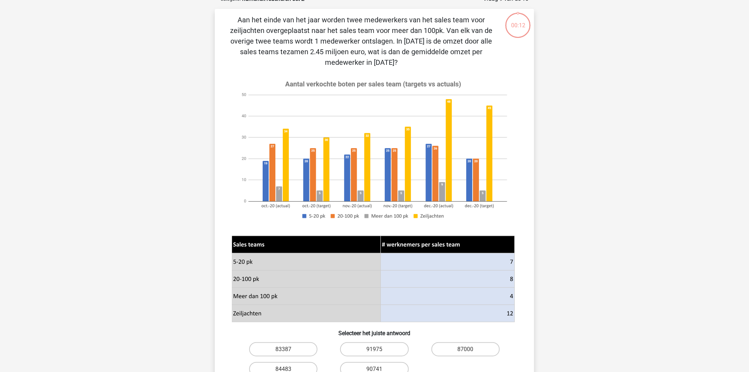
scroll to position [35, 0]
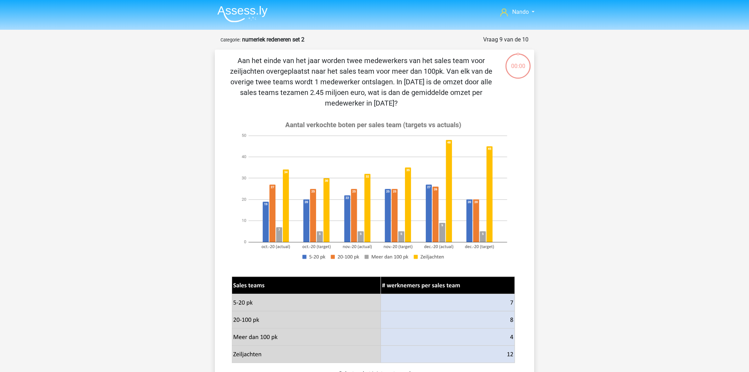
scroll to position [35, 0]
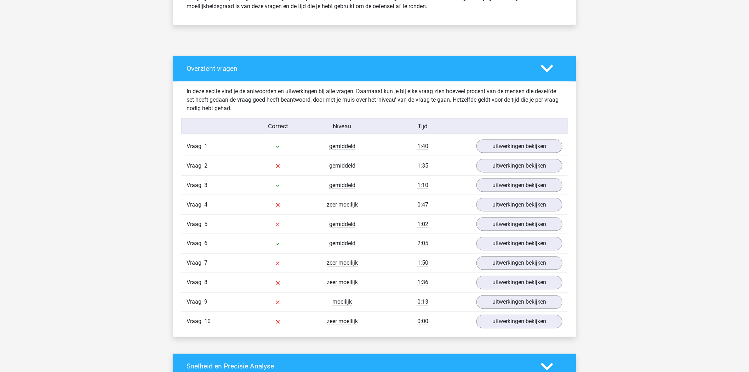
scroll to position [354, 0]
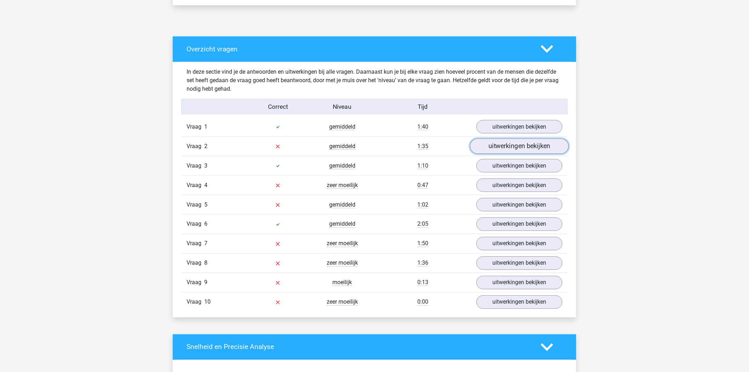
click at [512, 142] on link "uitwerkingen bekijken" at bounding box center [519, 146] width 99 height 16
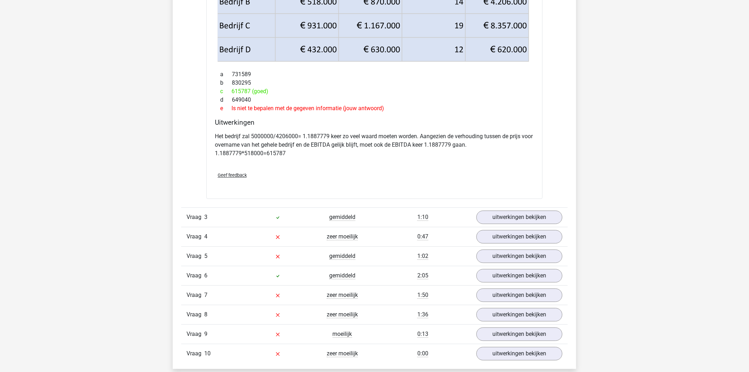
scroll to position [624, 0]
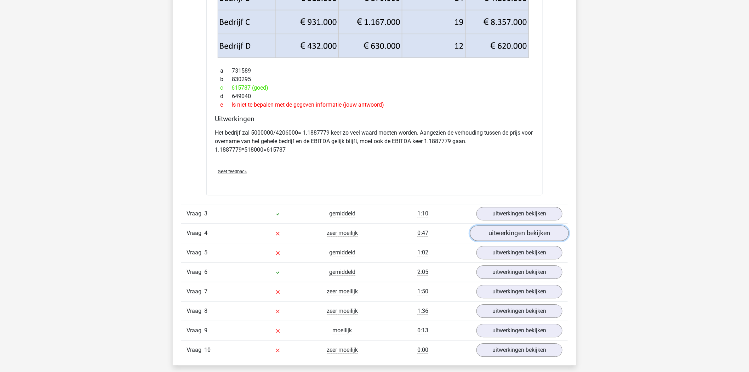
click at [496, 233] on link "uitwerkingen bekijken" at bounding box center [519, 234] width 99 height 16
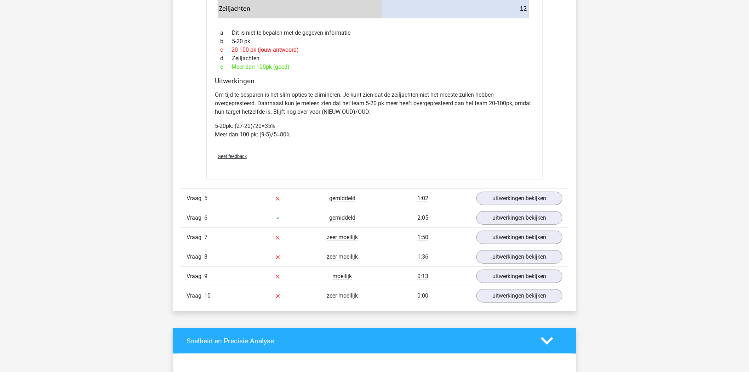
scroll to position [1220, 0]
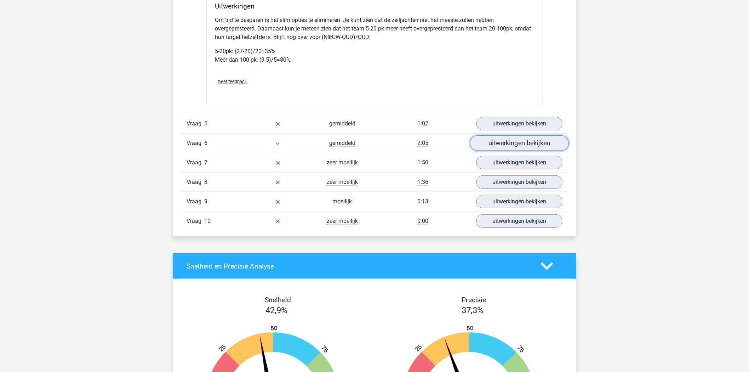
click at [497, 151] on link "uitwerkingen bekijken" at bounding box center [519, 144] width 99 height 16
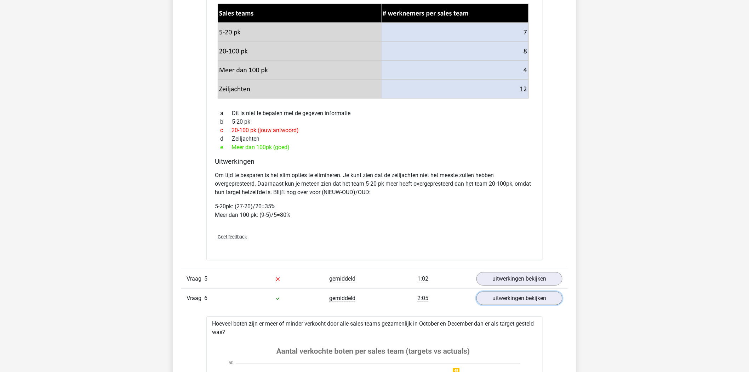
scroll to position [1062, 0]
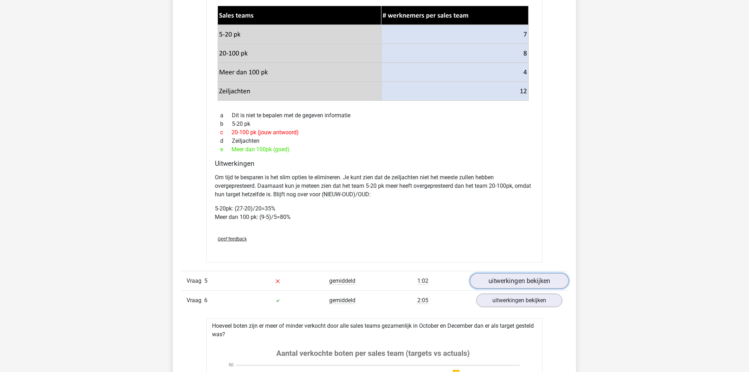
click at [500, 289] on link "uitwerkingen bekijken" at bounding box center [519, 281] width 99 height 16
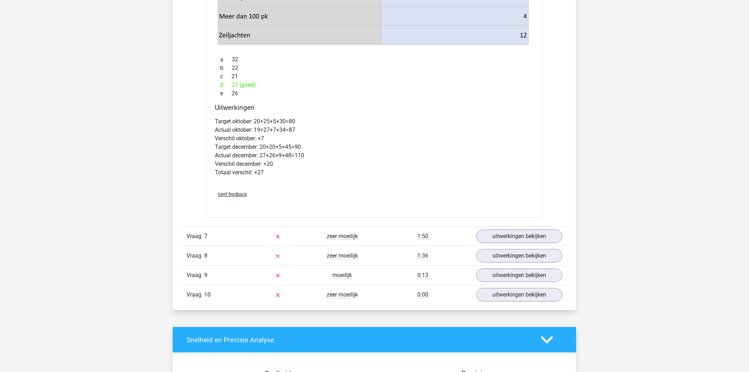
scroll to position [2125, 0]
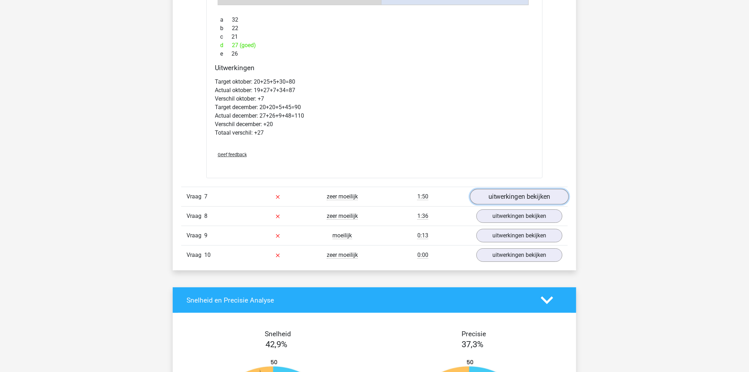
click at [540, 204] on link "uitwerkingen bekijken" at bounding box center [519, 197] width 99 height 16
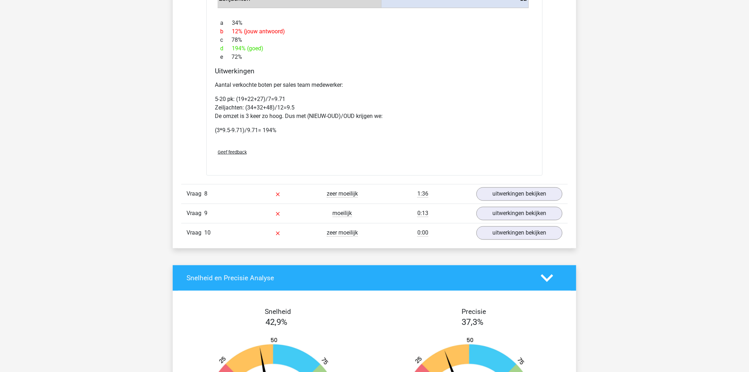
scroll to position [2558, 0]
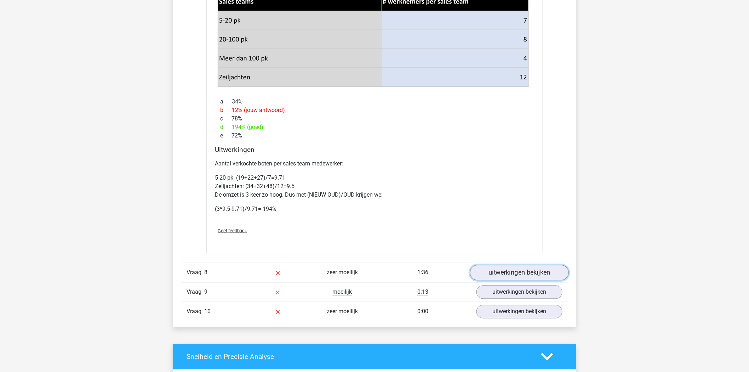
click at [532, 278] on link "uitwerkingen bekijken" at bounding box center [519, 273] width 99 height 16
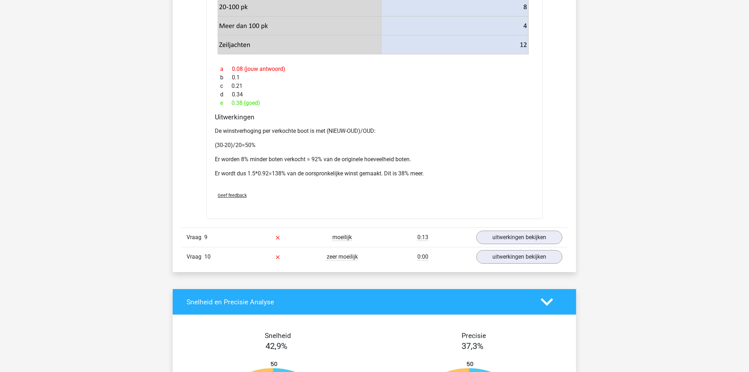
scroll to position [3108, 0]
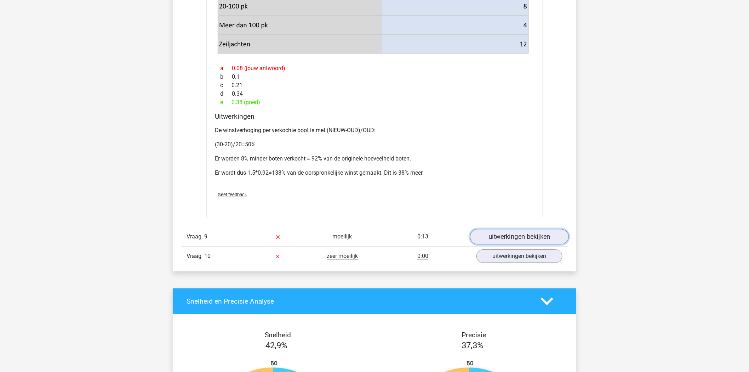
click at [497, 244] on link "uitwerkingen bekijken" at bounding box center [519, 237] width 99 height 16
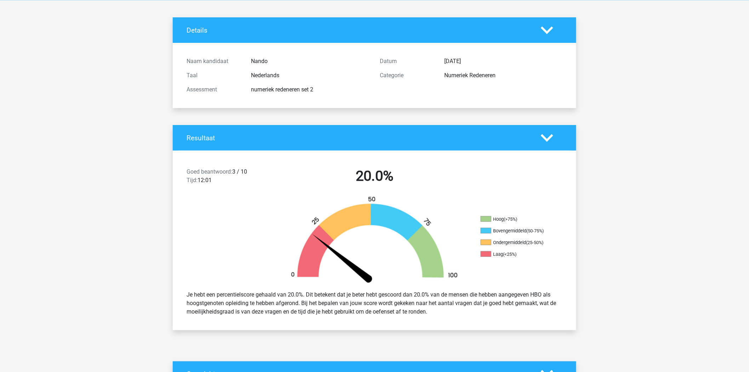
scroll to position [0, 0]
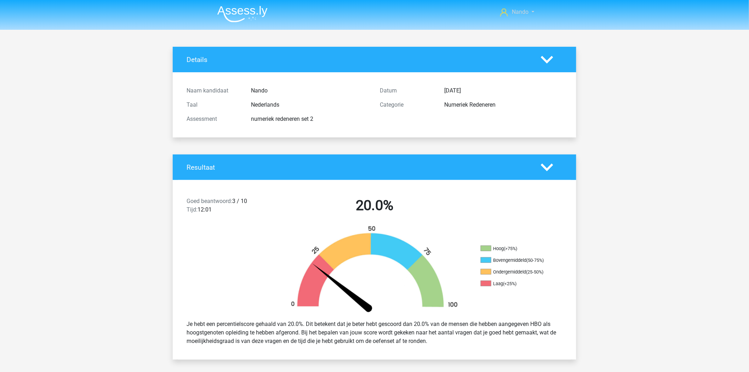
click at [517, 12] on span "Nando" at bounding box center [520, 11] width 17 height 7
click at [231, 8] on img at bounding box center [242, 14] width 50 height 17
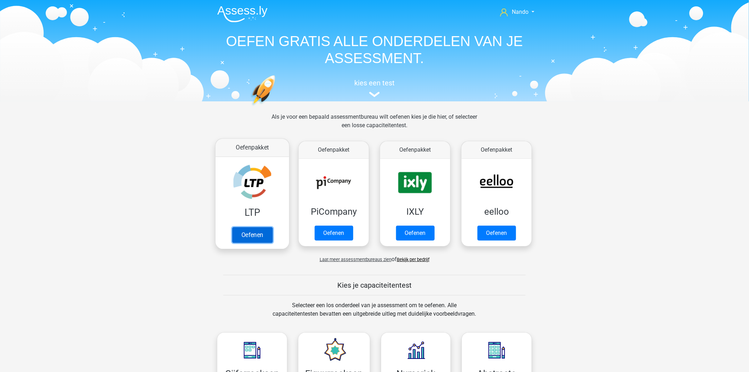
click at [247, 242] on link "Oefenen" at bounding box center [252, 235] width 40 height 16
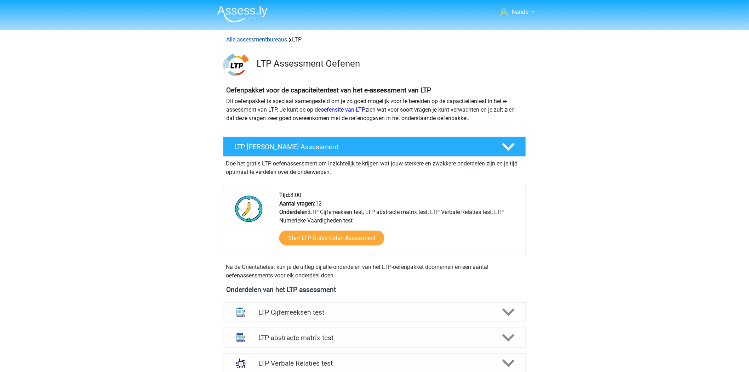
click at [278, 40] on link "Alle assessmentbureaus" at bounding box center [256, 39] width 61 height 7
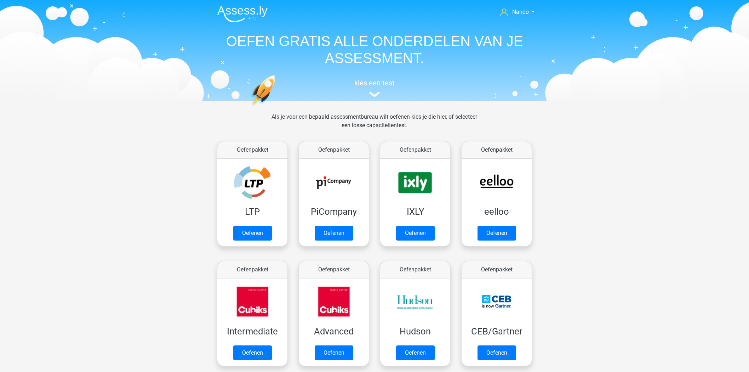
scroll to position [112, 0]
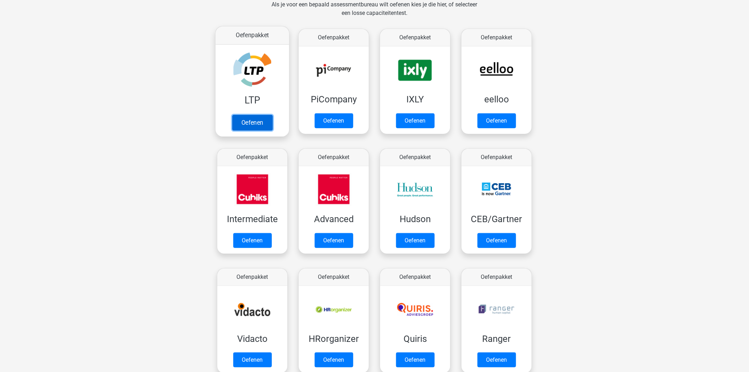
click at [246, 125] on link "Oefenen" at bounding box center [252, 123] width 40 height 16
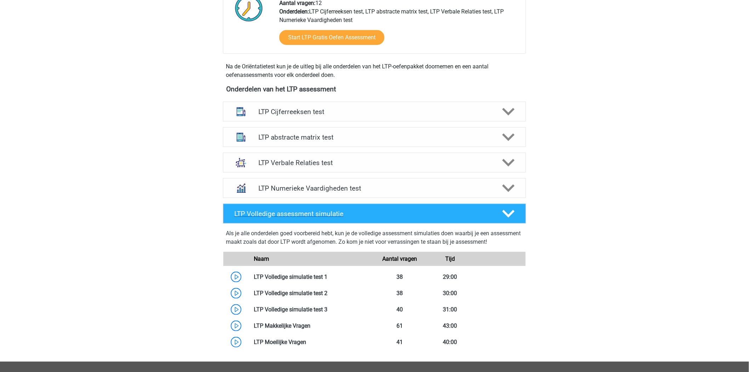
scroll to position [197, 0]
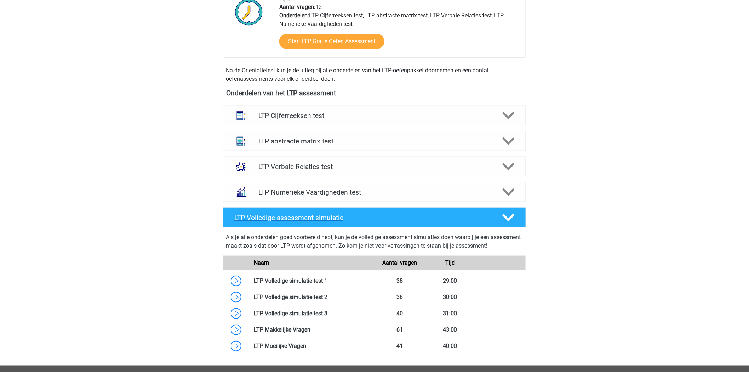
click at [512, 220] on icon at bounding box center [509, 217] width 12 height 12
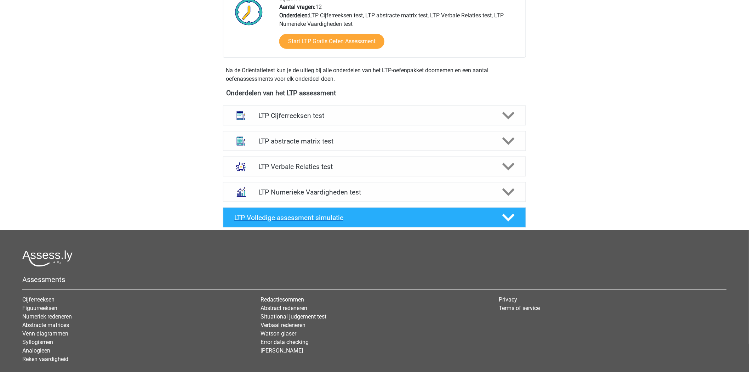
click at [512, 220] on icon at bounding box center [509, 217] width 12 height 12
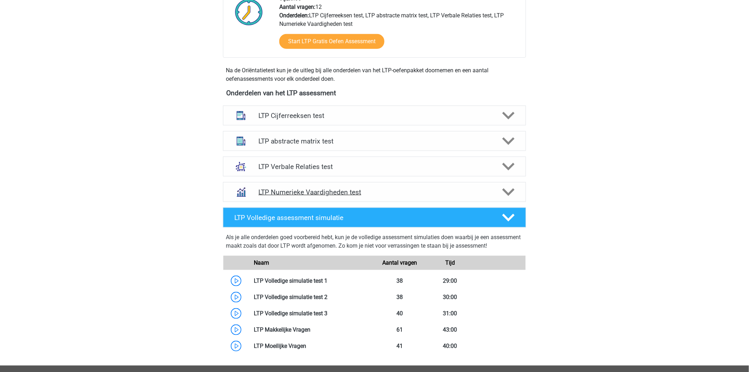
click at [501, 182] on div "LTP Numerieke Vaardigheden test" at bounding box center [374, 192] width 303 height 20
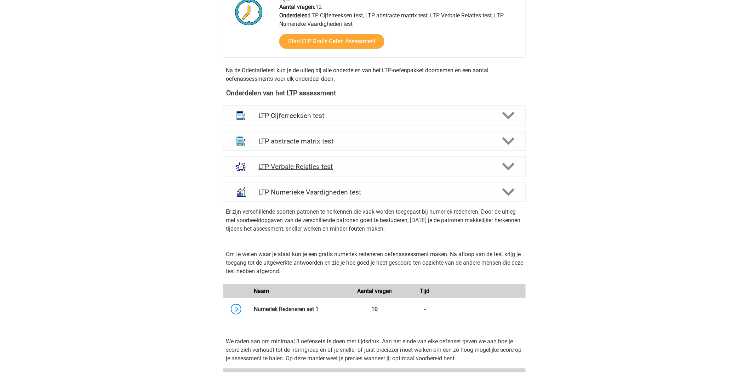
click at [510, 169] on icon at bounding box center [509, 166] width 12 height 12
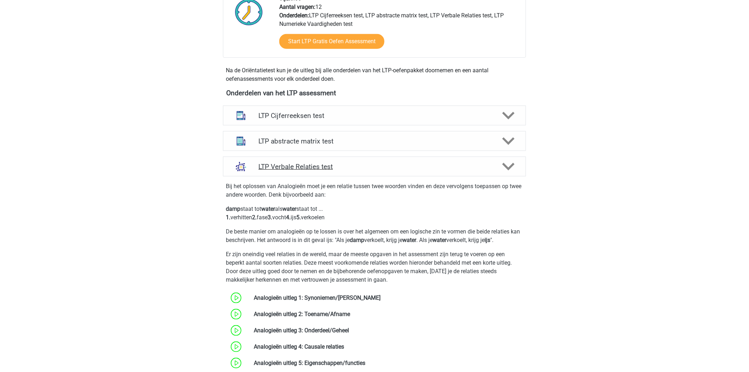
click at [510, 169] on icon at bounding box center [509, 166] width 12 height 12
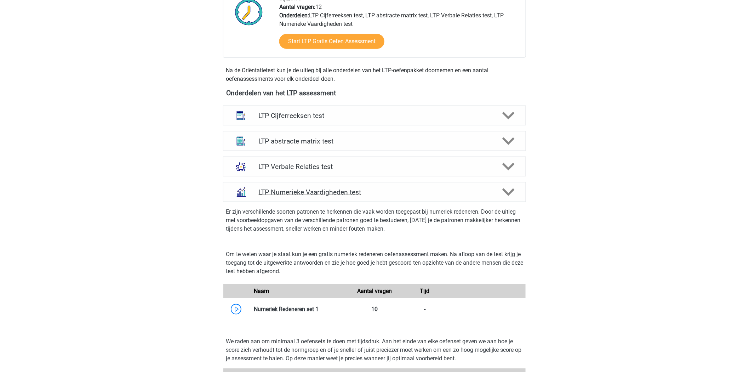
click at [506, 192] on polygon at bounding box center [509, 192] width 12 height 8
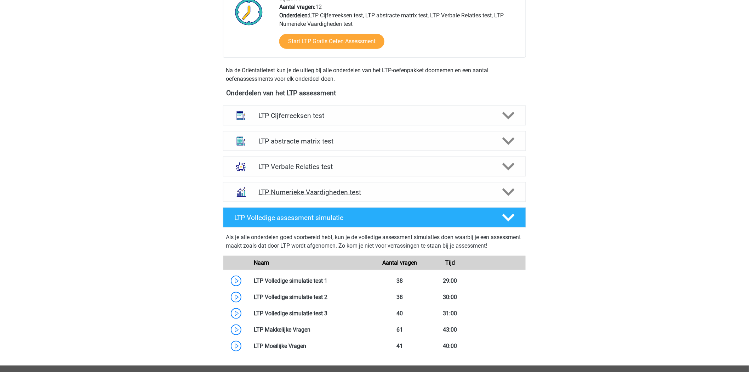
click at [506, 192] on polygon at bounding box center [509, 192] width 12 height 8
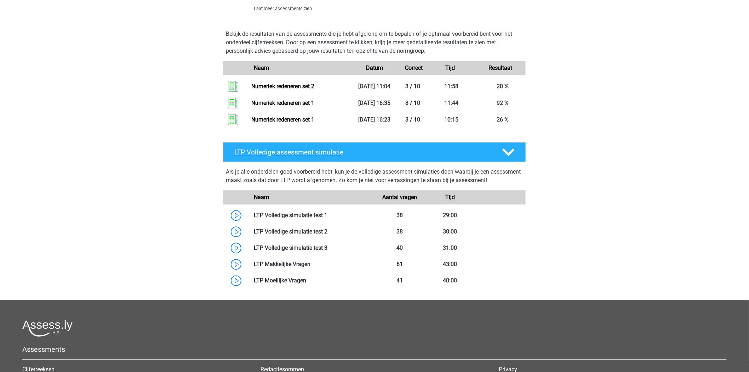
scroll to position [433, 0]
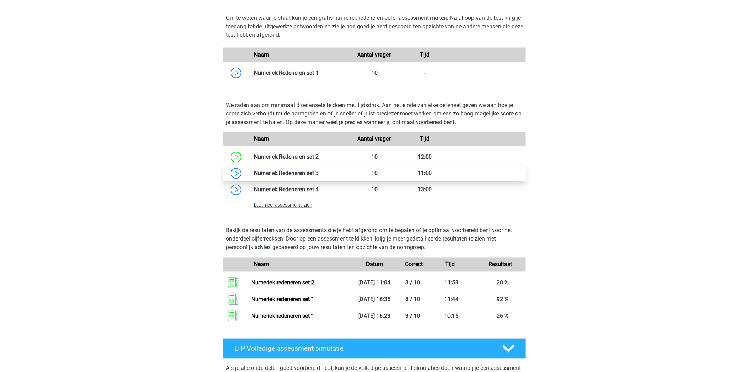
click at [319, 171] on link at bounding box center [319, 173] width 0 height 7
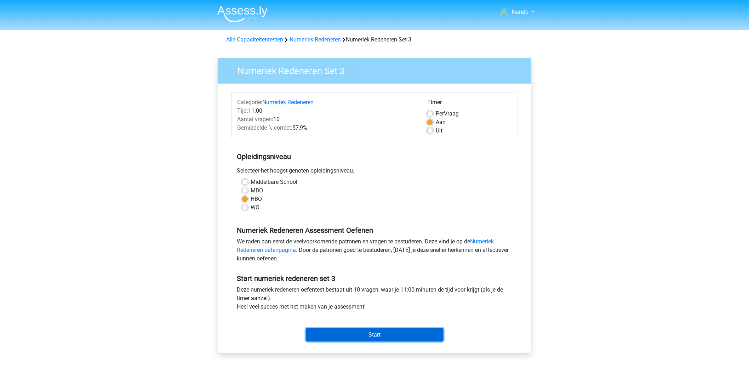
click at [380, 336] on input "Start" at bounding box center [375, 334] width 138 height 13
click at [356, 337] on input "Start" at bounding box center [375, 334] width 138 height 13
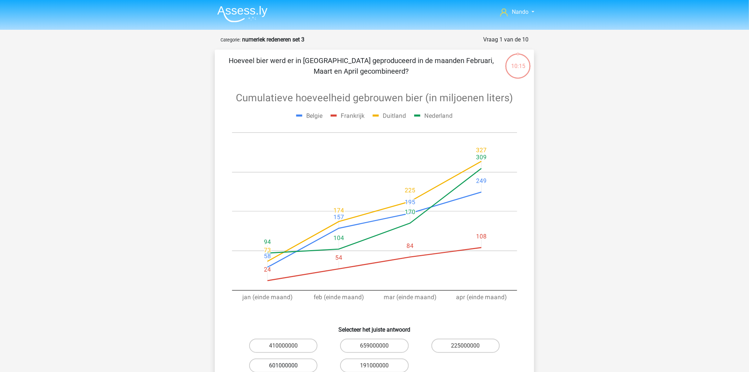
click at [289, 367] on label "601000000" at bounding box center [283, 365] width 68 height 14
click at [288, 367] on input "601000000" at bounding box center [286, 367] width 5 height 5
radio input "true"
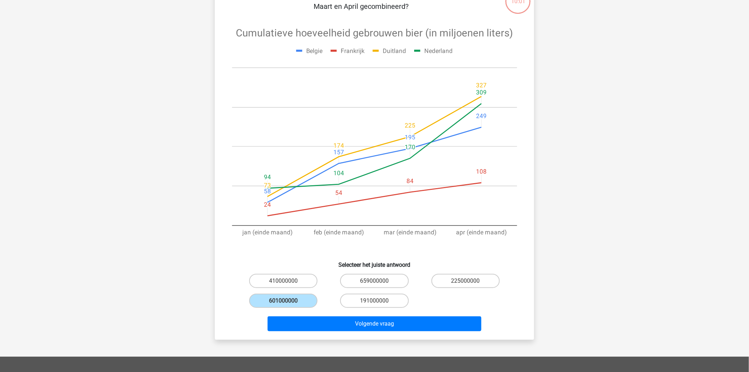
scroll to position [79, 0]
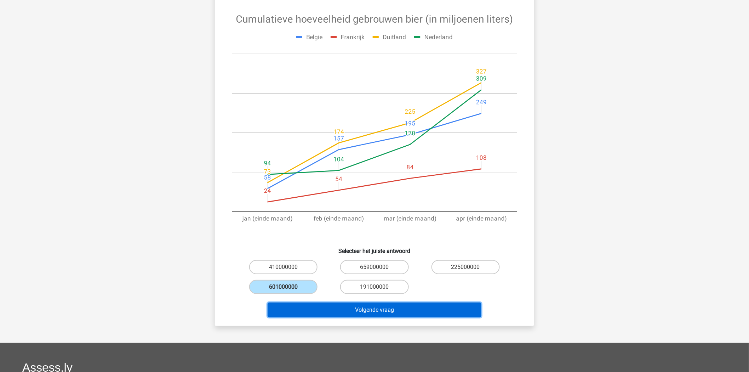
click at [366, 311] on button "Volgende vraag" at bounding box center [375, 309] width 214 height 15
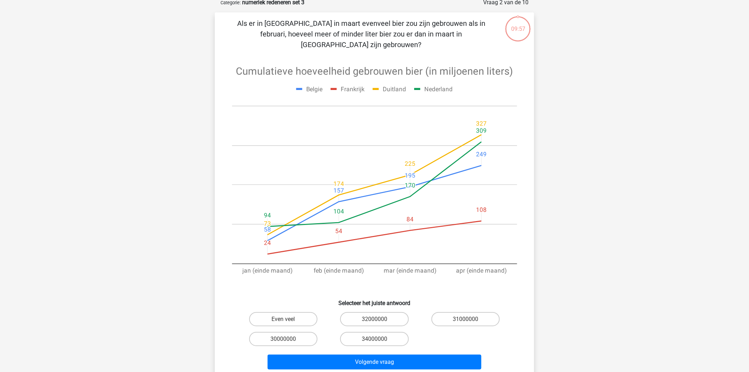
scroll to position [35, 0]
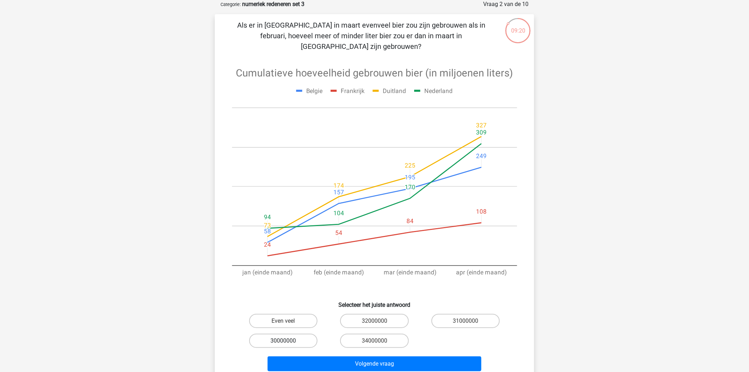
click at [287, 334] on label "30000000" at bounding box center [283, 341] width 68 height 14
click at [287, 341] on input "30000000" at bounding box center [286, 343] width 5 height 5
radio input "true"
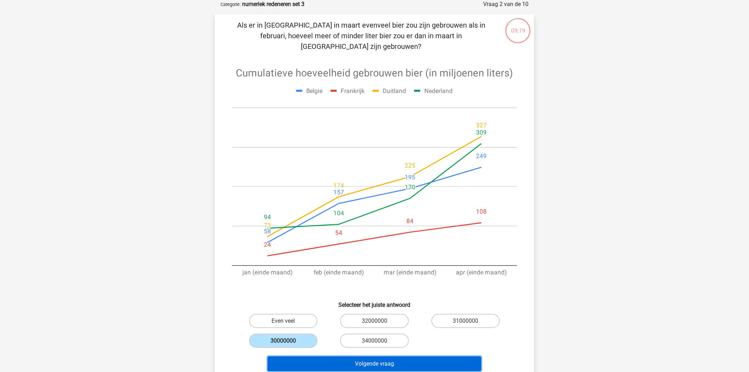
click at [359, 356] on button "Volgende vraag" at bounding box center [375, 363] width 214 height 15
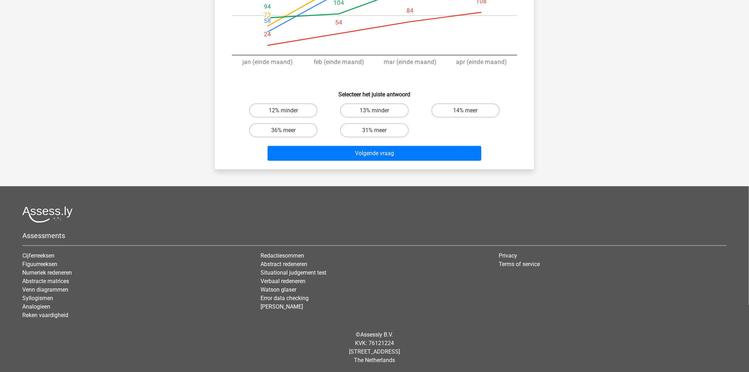
scroll to position [38, 0]
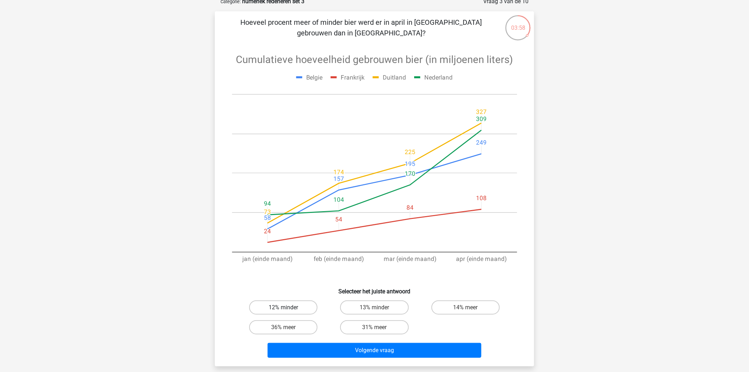
click at [306, 305] on label "12% minder" at bounding box center [283, 307] width 68 height 14
click at [288, 307] on input "12% minder" at bounding box center [286, 309] width 5 height 5
radio input "true"
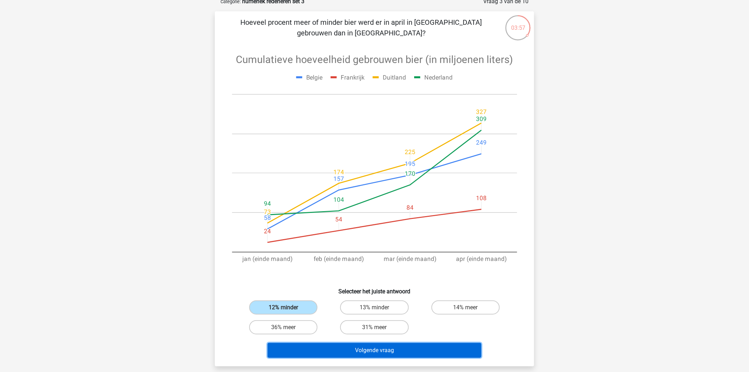
click at [326, 351] on button "Volgende vraag" at bounding box center [375, 350] width 214 height 15
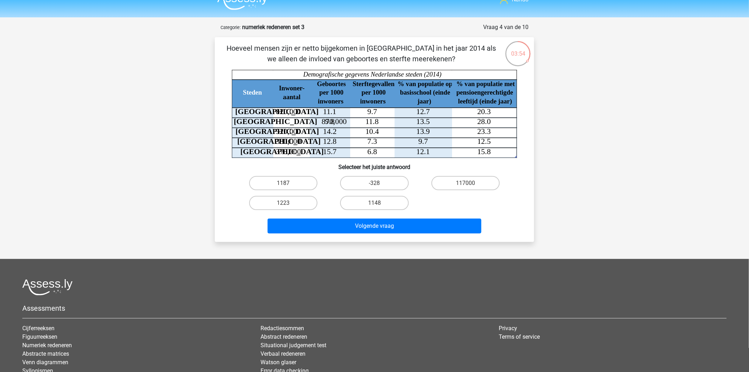
scroll to position [0, 0]
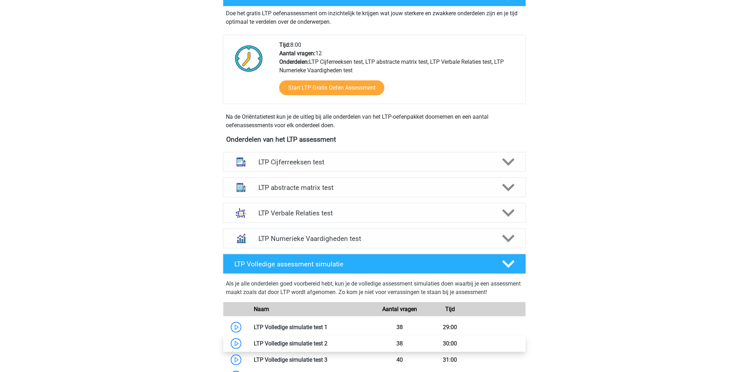
scroll to position [139, 0]
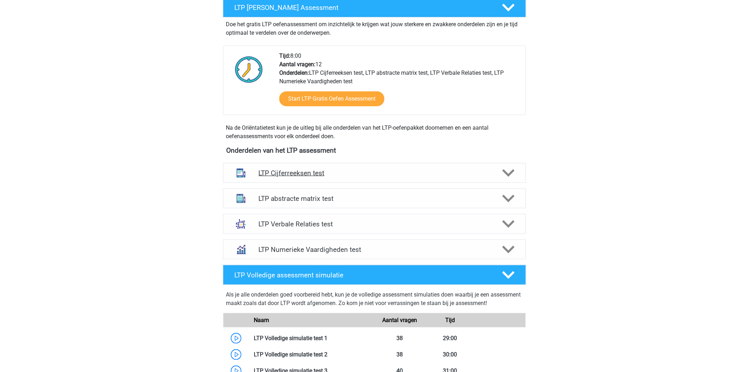
click at [512, 172] on polygon at bounding box center [509, 173] width 12 height 8
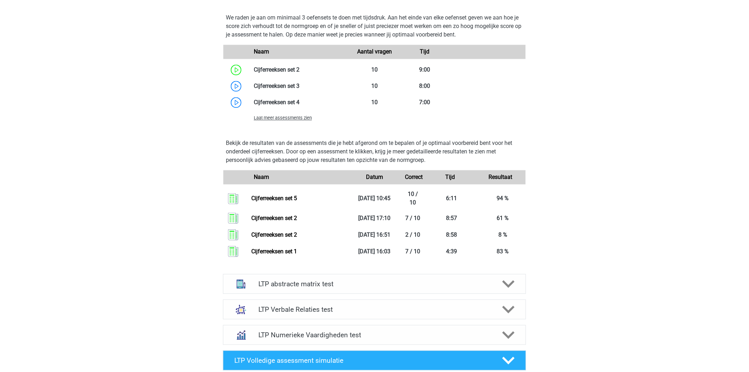
scroll to position [544, 0]
click at [513, 336] on icon at bounding box center [509, 335] width 12 height 12
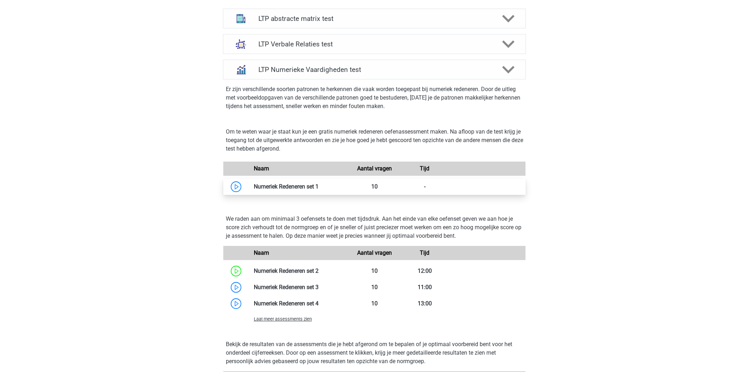
scroll to position [811, 0]
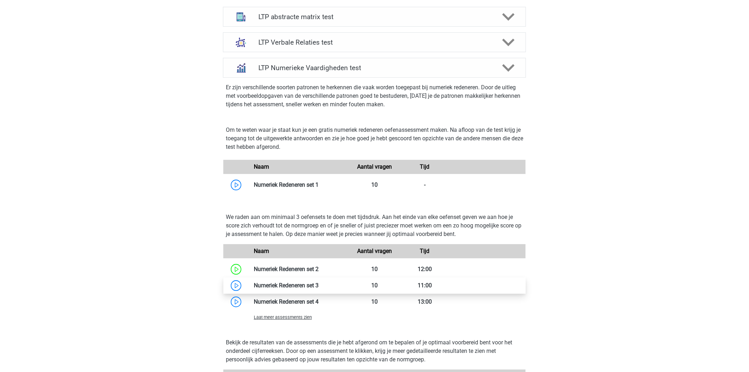
click at [319, 282] on link at bounding box center [319, 285] width 0 height 7
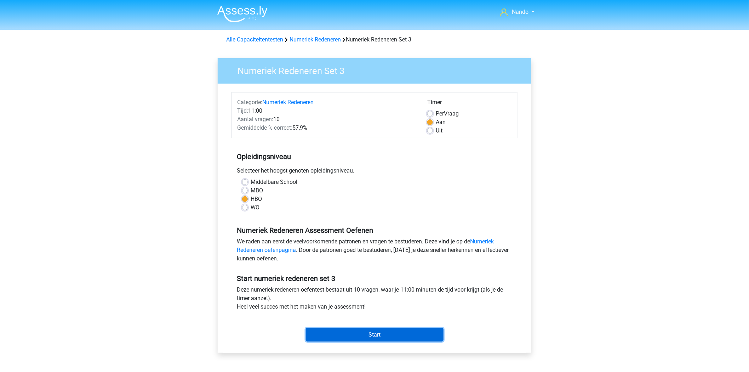
click at [368, 330] on input "Start" at bounding box center [375, 334] width 138 height 13
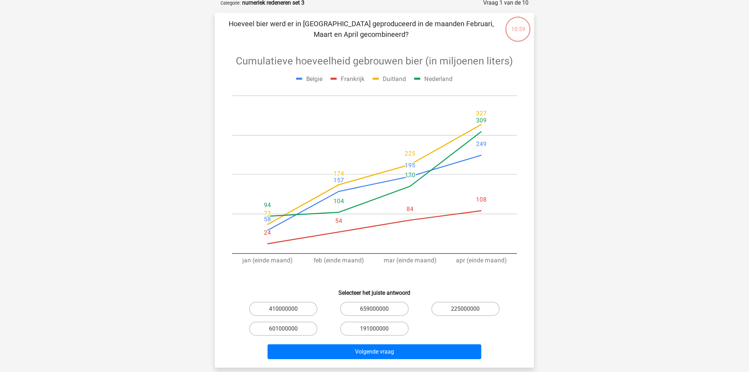
scroll to position [40, 0]
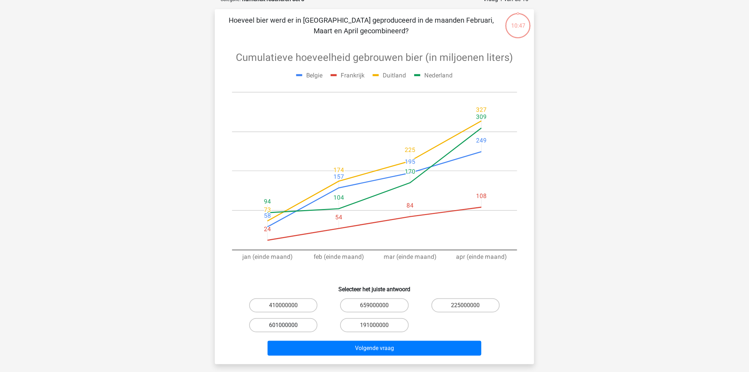
click at [299, 324] on label "601000000" at bounding box center [283, 325] width 68 height 14
click at [288, 325] on input "601000000" at bounding box center [286, 327] width 5 height 5
radio input "true"
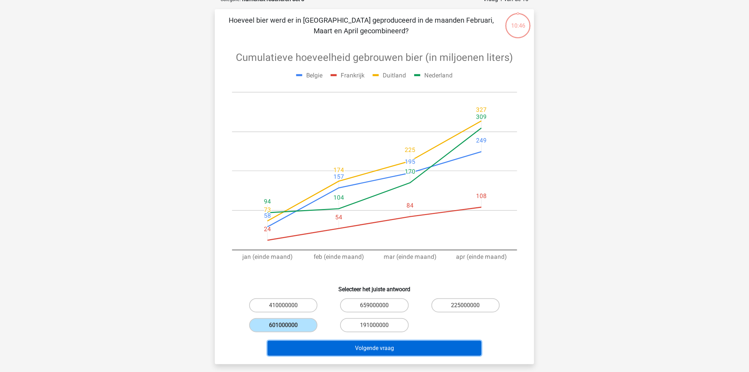
click at [335, 348] on button "Volgende vraag" at bounding box center [375, 348] width 214 height 15
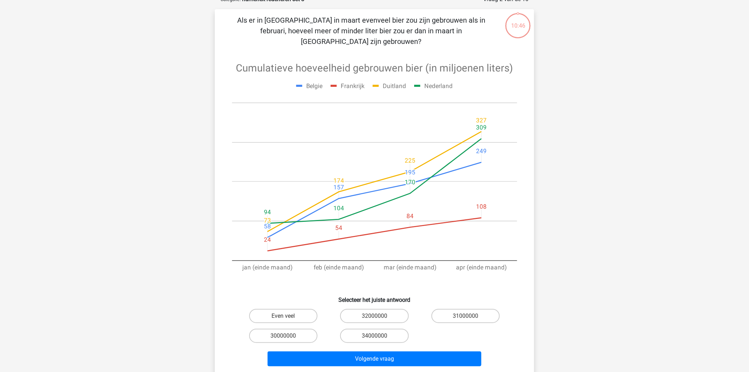
scroll to position [35, 0]
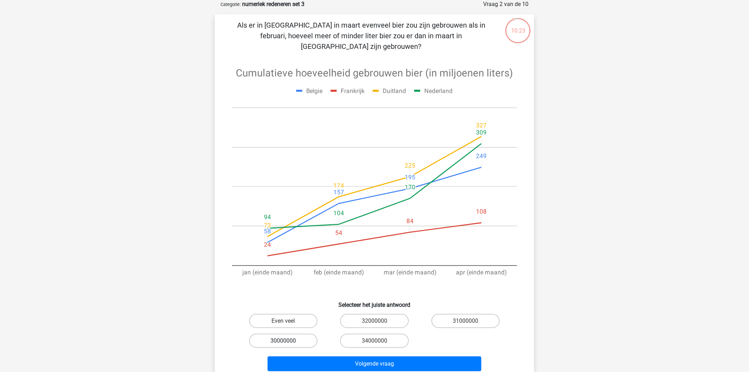
click at [294, 334] on label "30000000" at bounding box center [283, 341] width 68 height 14
click at [288, 341] on input "30000000" at bounding box center [286, 343] width 5 height 5
radio input "true"
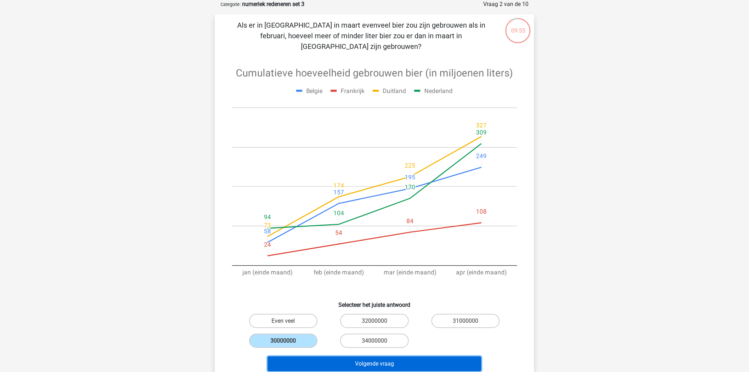
click at [373, 356] on button "Volgende vraag" at bounding box center [375, 363] width 214 height 15
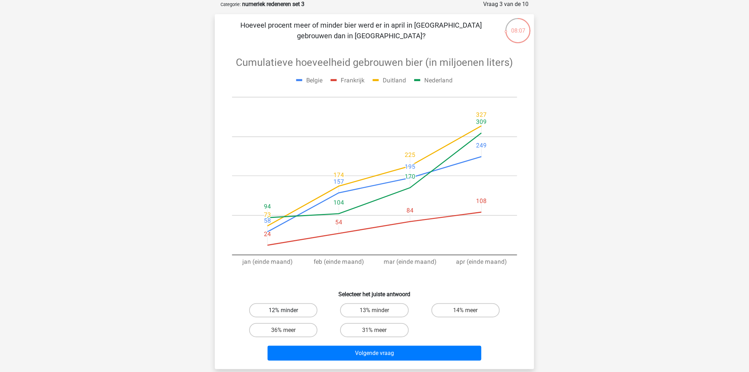
click at [289, 305] on label "12% minder" at bounding box center [283, 310] width 68 height 14
click at [288, 310] on input "12% minder" at bounding box center [286, 312] width 5 height 5
radio input "true"
click at [374, 312] on label "13% minder" at bounding box center [374, 310] width 68 height 14
click at [375, 312] on input "13% minder" at bounding box center [377, 312] width 5 height 5
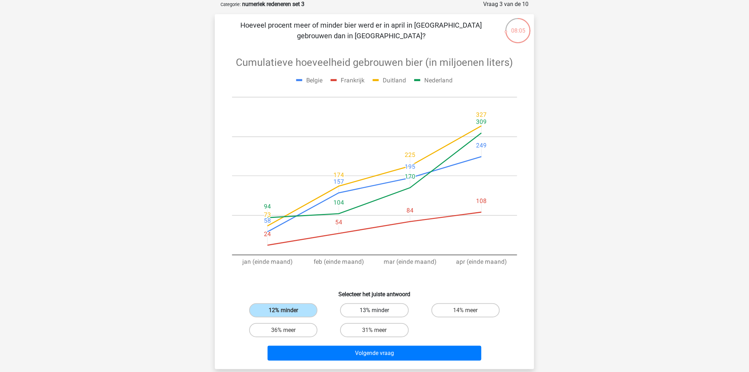
radio input "true"
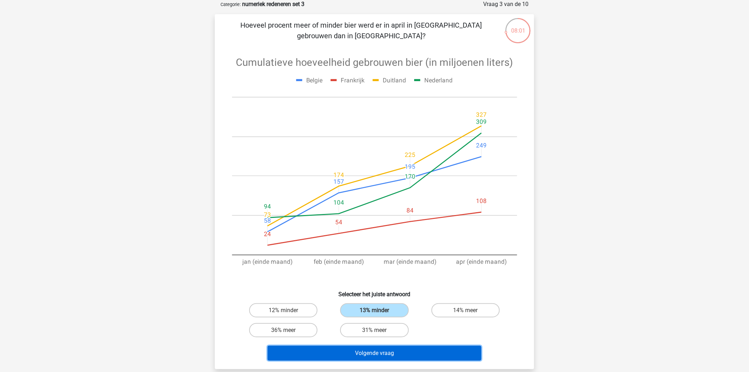
click at [365, 353] on button "Volgende vraag" at bounding box center [375, 353] width 214 height 15
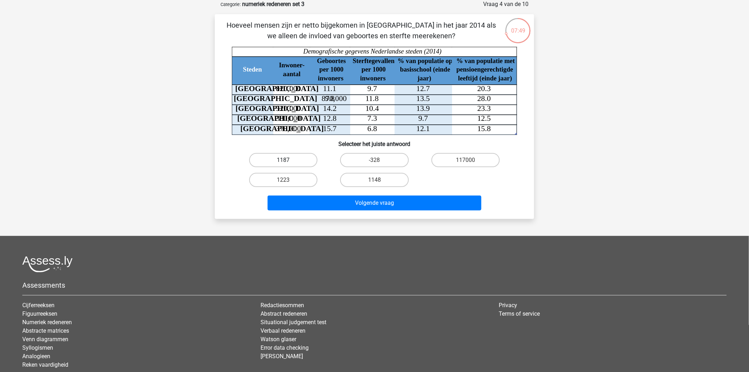
scroll to position [0, 0]
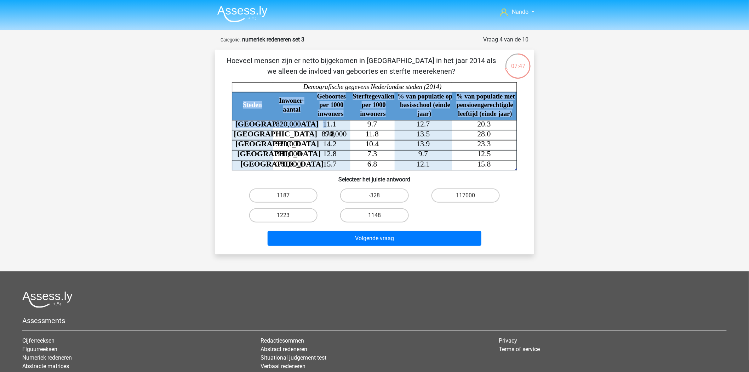
drag, startPoint x: 339, startPoint y: 124, endPoint x: 327, endPoint y: 123, distance: 12.5
click at [327, 123] on icon "Steden Inwoner- aantal Geboortes per 1000 inwoners Sterftegevallen per 1000 inw…" at bounding box center [374, 126] width 285 height 88
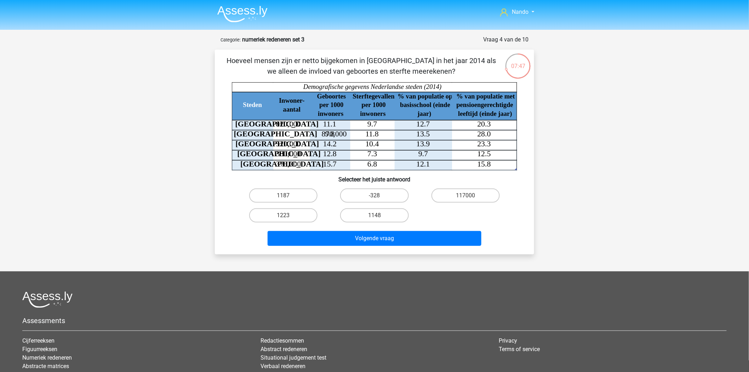
click at [350, 122] on icon at bounding box center [342, 145] width 220 height 50
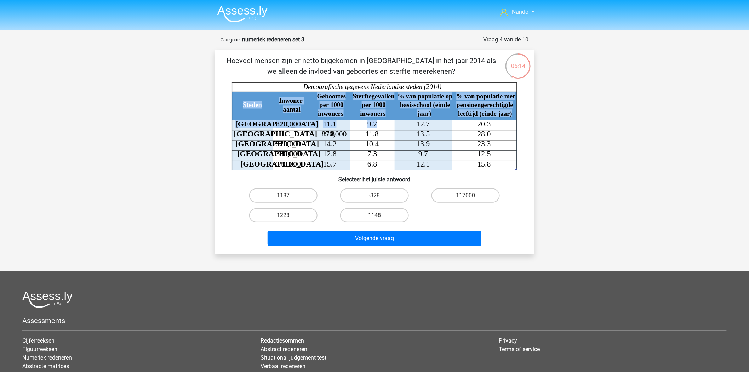
drag, startPoint x: 377, startPoint y: 123, endPoint x: 340, endPoint y: 122, distance: 37.2
click at [340, 122] on icon "Steden Inwoner- aantal Geboortes per 1000 inwoners Sterftegevallen per 1000 inw…" at bounding box center [374, 126] width 285 height 88
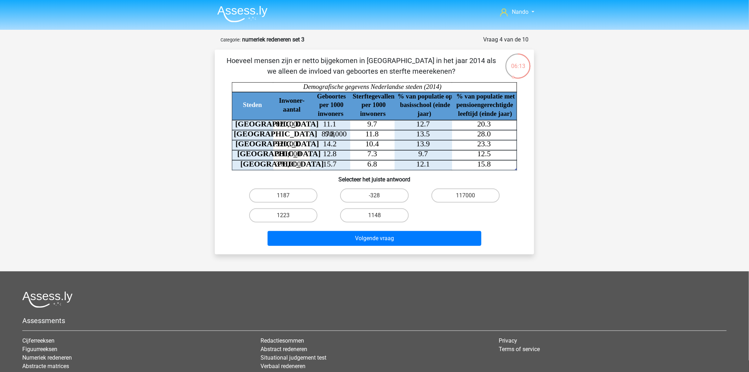
click at [331, 135] on tspan "9.8" at bounding box center [330, 134] width 10 height 8
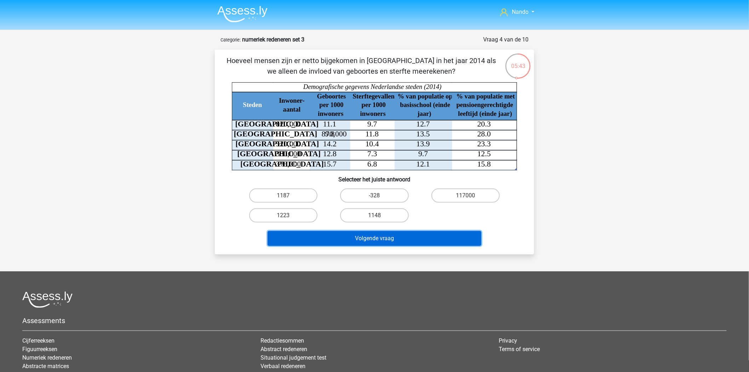
click at [411, 231] on button "Volgende vraag" at bounding box center [375, 238] width 214 height 15
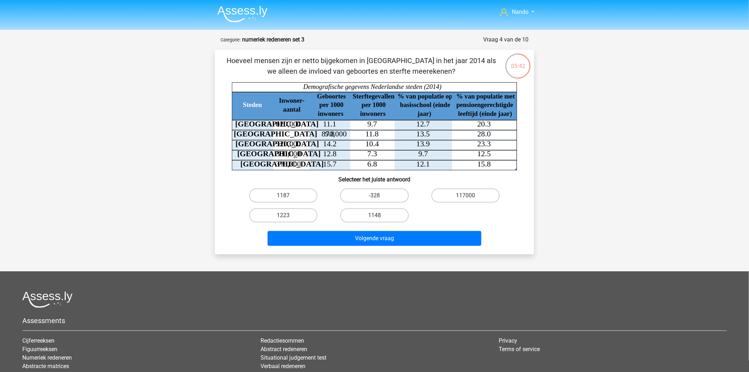
click at [221, 226] on div "Hoeveel mensen zijn er netto bijgekomen in Rotterdam in het jaar 2014 als we al…" at bounding box center [375, 151] width 314 height 193
drag, startPoint x: 382, startPoint y: 135, endPoint x: 325, endPoint y: 136, distance: 57.0
click at [325, 136] on icon "Steden Inwoner- aantal Geboortes per 1000 inwoners Sterftegevallen per 1000 inw…" at bounding box center [374, 126] width 285 height 88
click at [375, 121] on tspan "9.7" at bounding box center [373, 124] width 10 height 8
click at [454, 197] on label "117000" at bounding box center [466, 195] width 68 height 14
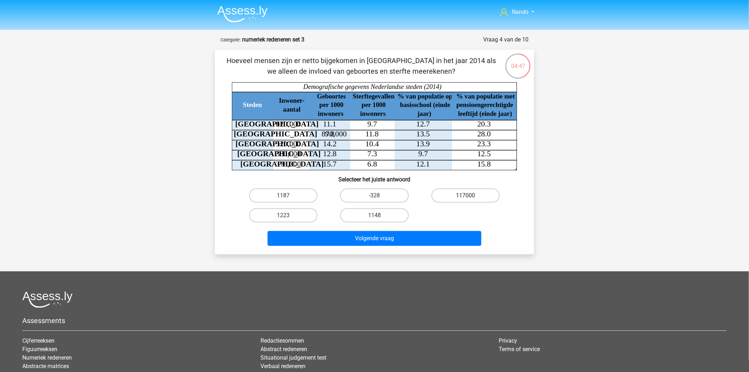
click at [466, 197] on input "117000" at bounding box center [468, 197] width 5 height 5
radio input "true"
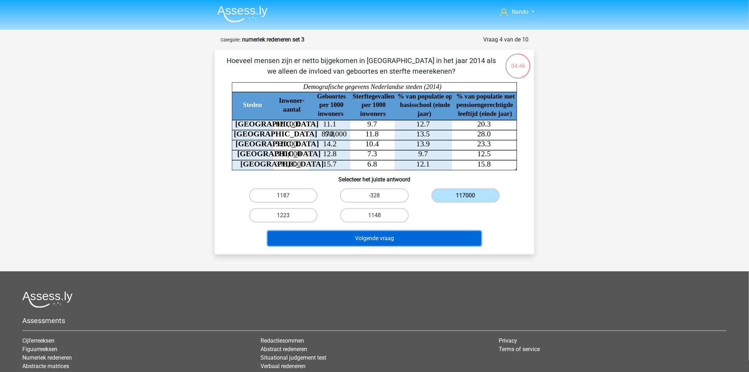
click at [427, 234] on button "Volgende vraag" at bounding box center [375, 238] width 214 height 15
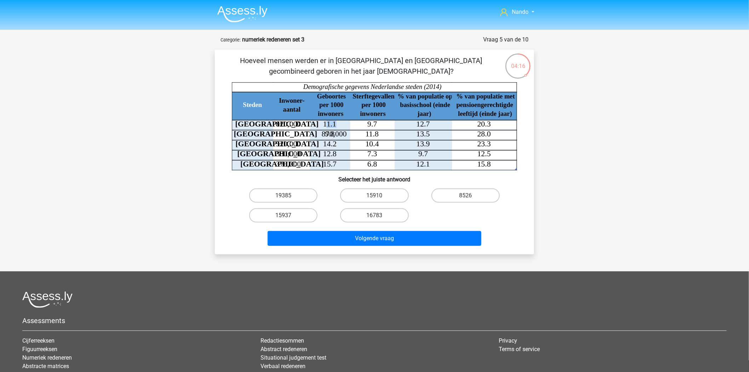
drag, startPoint x: 326, startPoint y: 125, endPoint x: 335, endPoint y: 124, distance: 9.2
click at [335, 124] on tspan "11.1" at bounding box center [329, 124] width 13 height 8
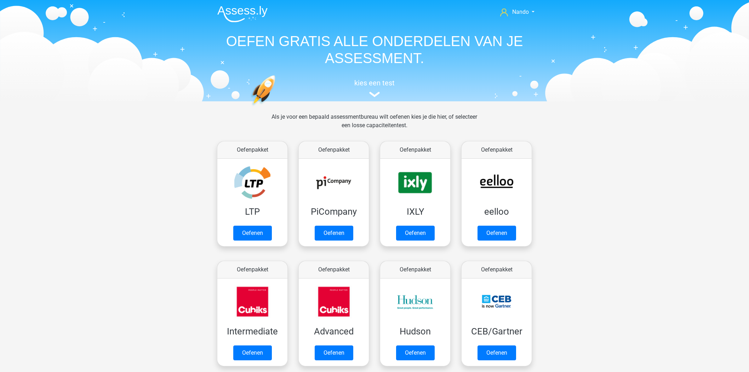
scroll to position [112, 0]
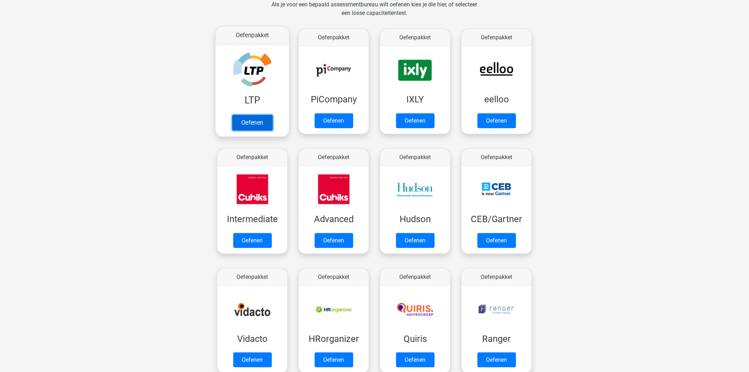
click at [239, 118] on link "Oefenen" at bounding box center [252, 123] width 40 height 16
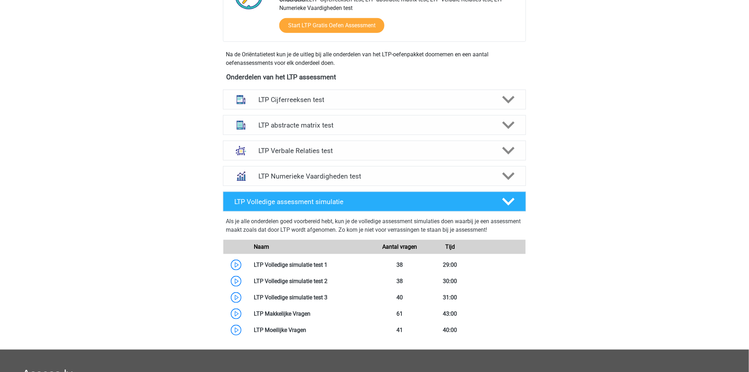
scroll to position [236, 0]
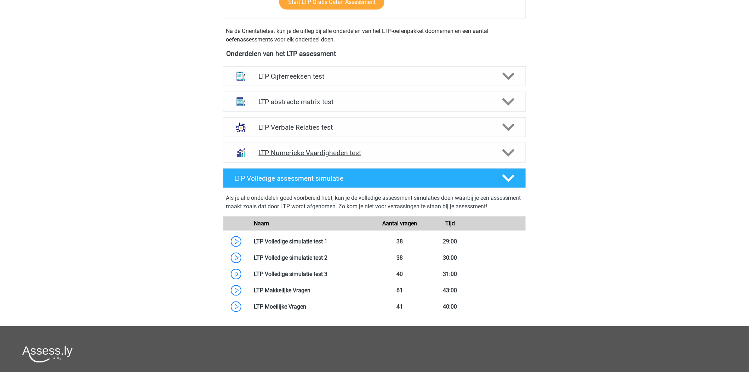
click at [291, 154] on h4 "LTP Numerieke Vaardigheden test" at bounding box center [375, 153] width 232 height 8
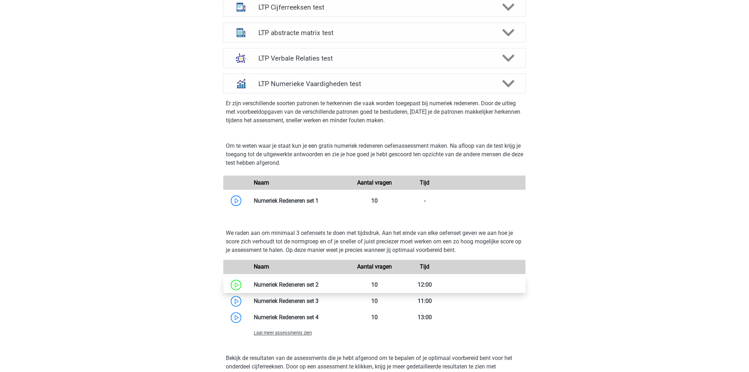
scroll to position [314, 0]
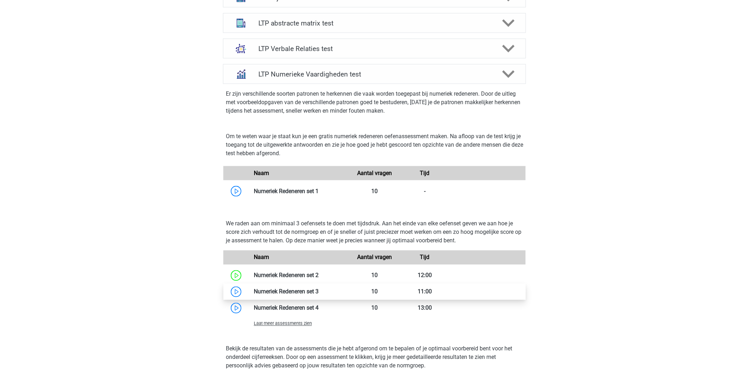
click at [319, 292] on link at bounding box center [319, 291] width 0 height 7
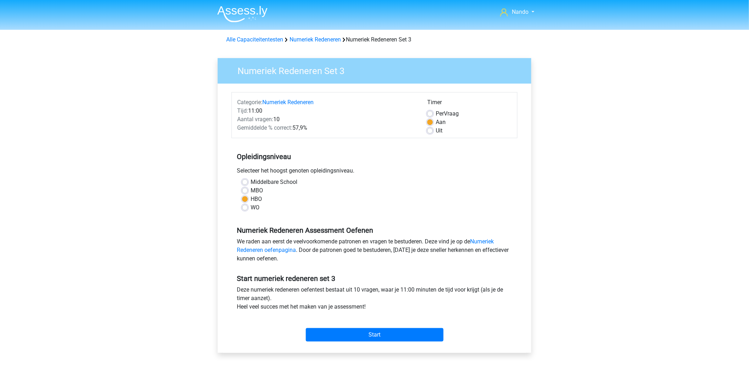
click at [436, 131] on label "Uit" at bounding box center [439, 130] width 7 height 8
click at [427, 131] on input "Uit" at bounding box center [430, 129] width 6 height 7
radio input "true"
click at [436, 122] on label "Aan" at bounding box center [441, 122] width 10 height 8
click at [430, 122] on input "Aan" at bounding box center [430, 121] width 6 height 7
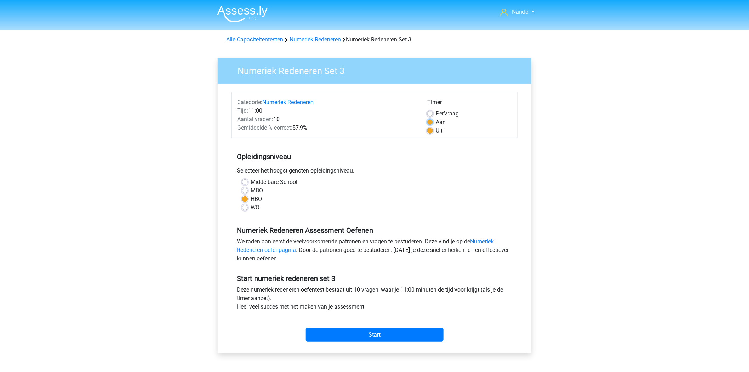
radio input "true"
click at [394, 331] on input "Start" at bounding box center [375, 334] width 138 height 13
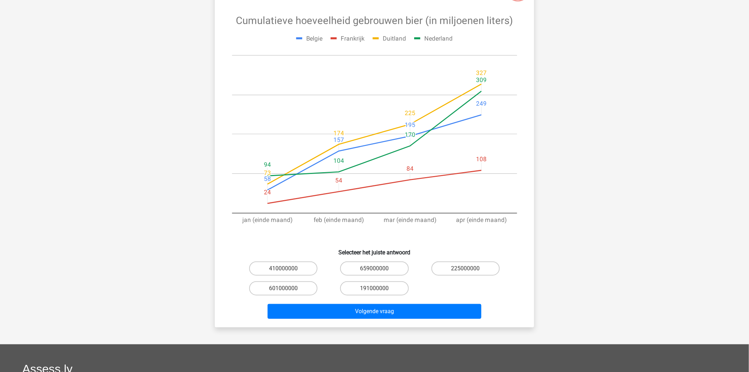
scroll to position [79, 0]
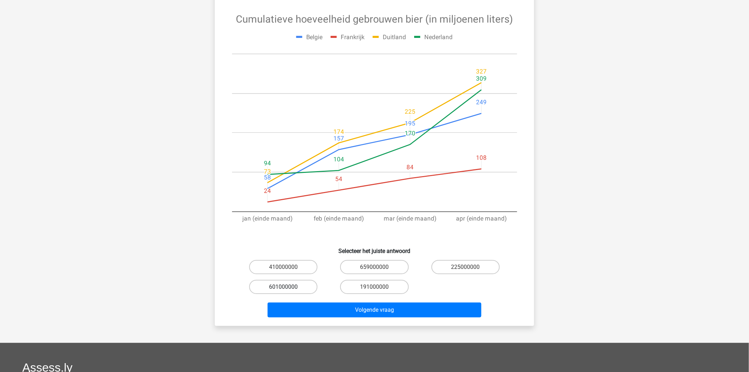
click at [299, 287] on label "601000000" at bounding box center [283, 287] width 68 height 14
click at [288, 287] on input "601000000" at bounding box center [286, 289] width 5 height 5
radio input "true"
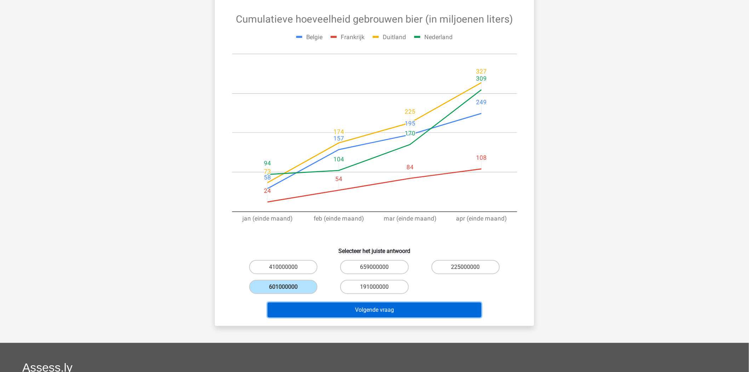
click at [345, 310] on button "Volgende vraag" at bounding box center [375, 309] width 214 height 15
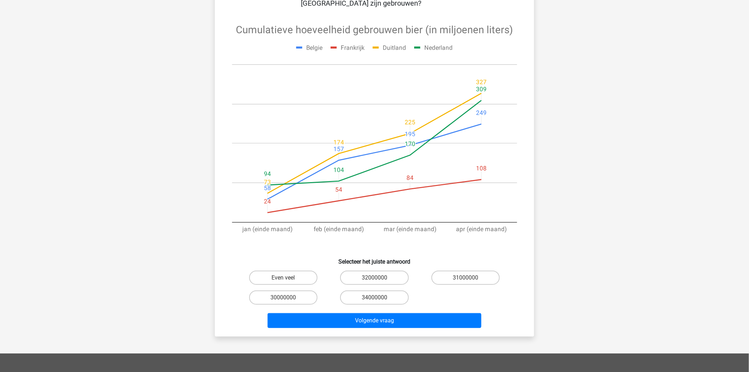
scroll to position [35, 0]
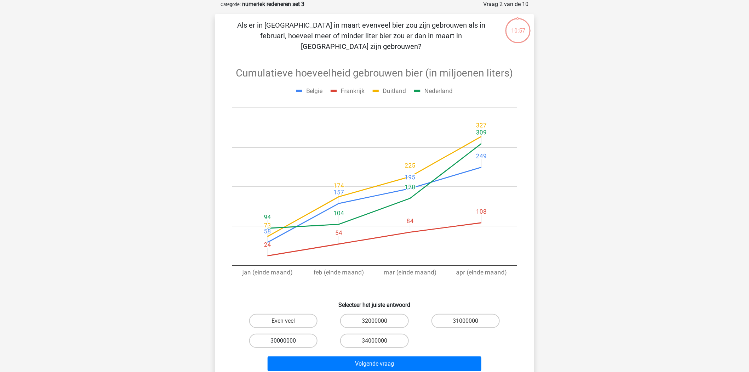
click at [277, 334] on label "30000000" at bounding box center [283, 341] width 68 height 14
click at [284, 341] on input "30000000" at bounding box center [286, 343] width 5 height 5
radio input "true"
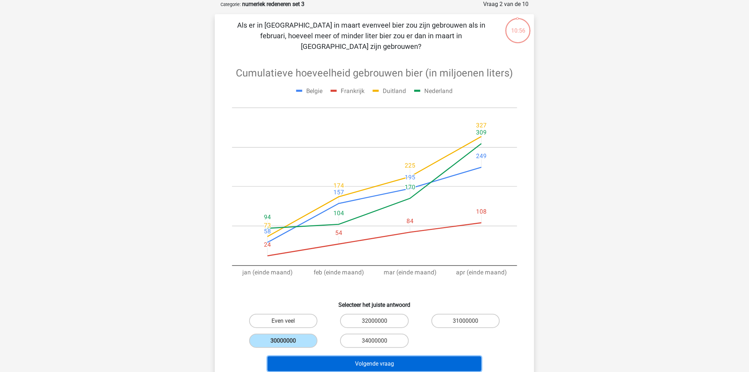
click at [335, 356] on button "Volgende vraag" at bounding box center [375, 363] width 214 height 15
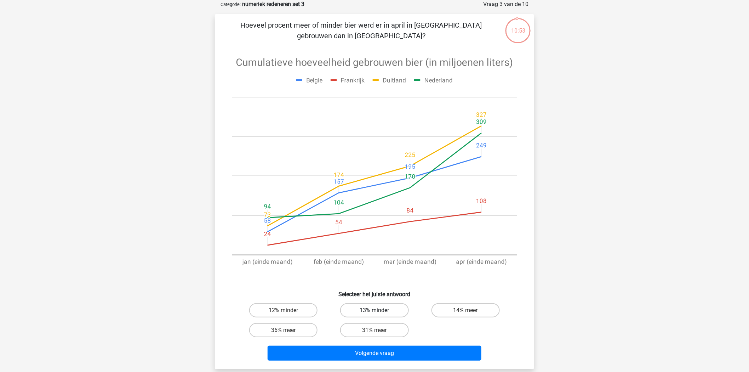
click at [356, 312] on label "13% minder" at bounding box center [374, 310] width 68 height 14
click at [375, 312] on input "13% minder" at bounding box center [377, 312] width 5 height 5
radio input "true"
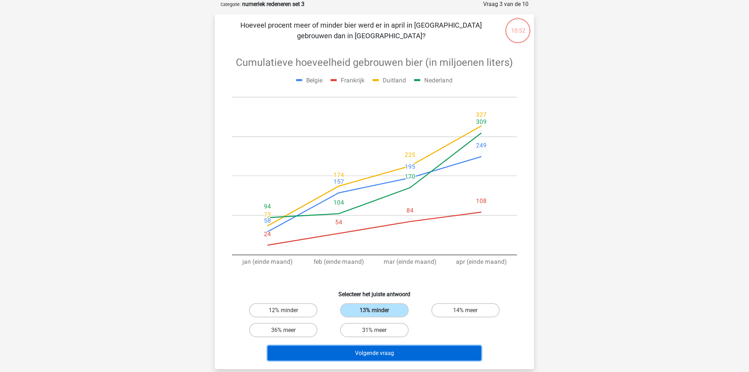
click at [346, 353] on button "Volgende vraag" at bounding box center [375, 353] width 214 height 15
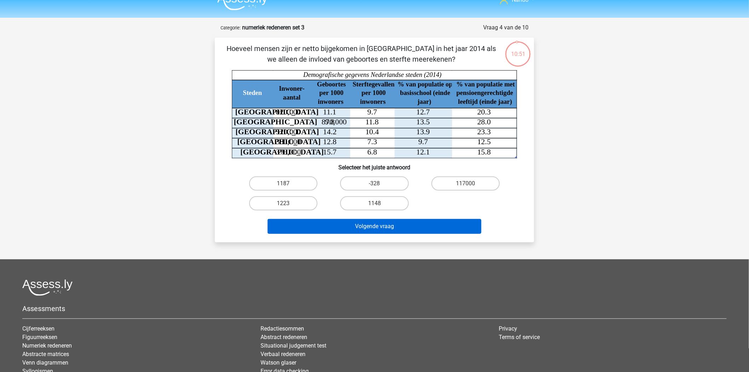
scroll to position [0, 0]
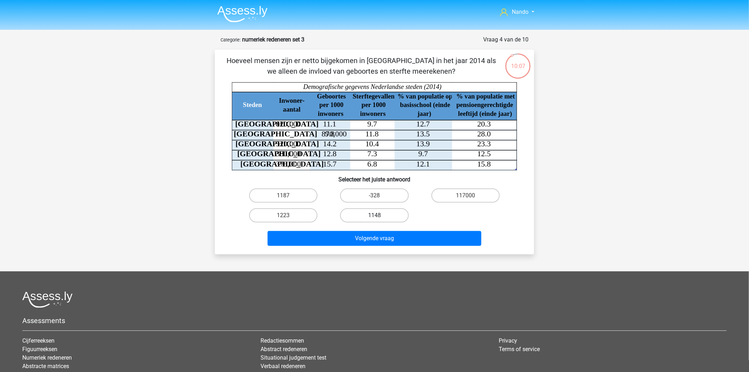
click at [369, 210] on label "1148" at bounding box center [374, 215] width 68 height 14
click at [375, 215] on input "1148" at bounding box center [377, 217] width 5 height 5
radio input "true"
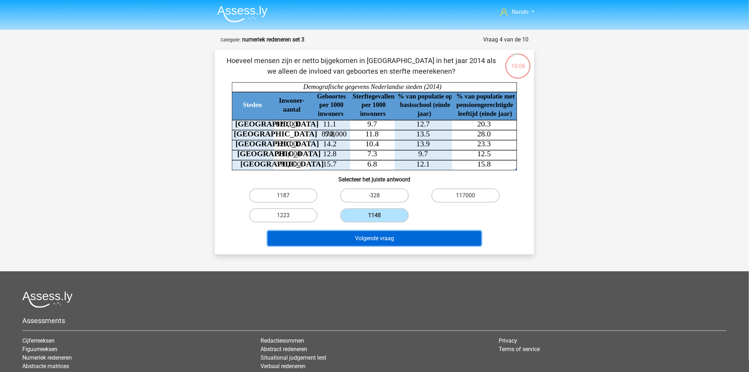
click at [374, 236] on button "Volgende vraag" at bounding box center [375, 238] width 214 height 15
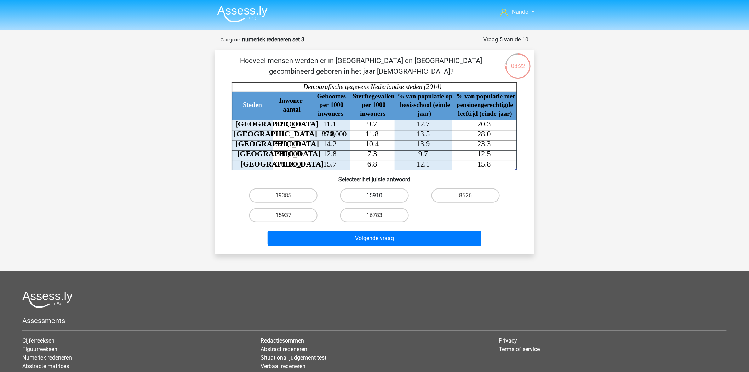
click at [369, 195] on label "15910" at bounding box center [374, 195] width 68 height 14
click at [375, 195] on input "15910" at bounding box center [377, 197] width 5 height 5
radio input "true"
click at [351, 245] on div "Volgende vraag" at bounding box center [374, 240] width 273 height 18
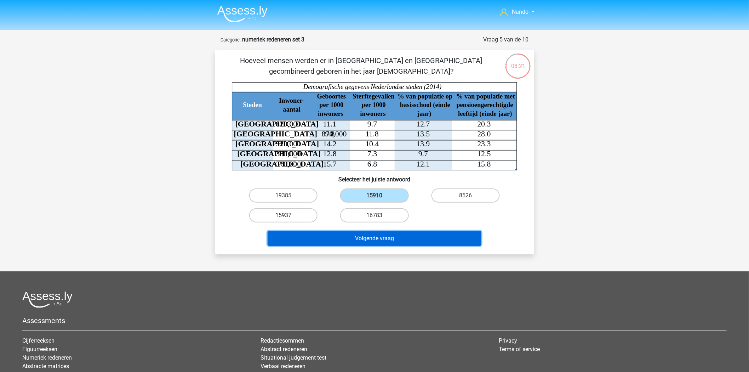
click at [349, 238] on button "Volgende vraag" at bounding box center [375, 238] width 214 height 15
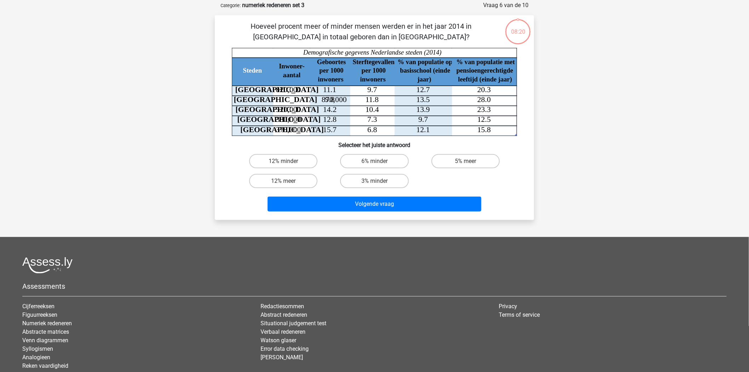
scroll to position [35, 0]
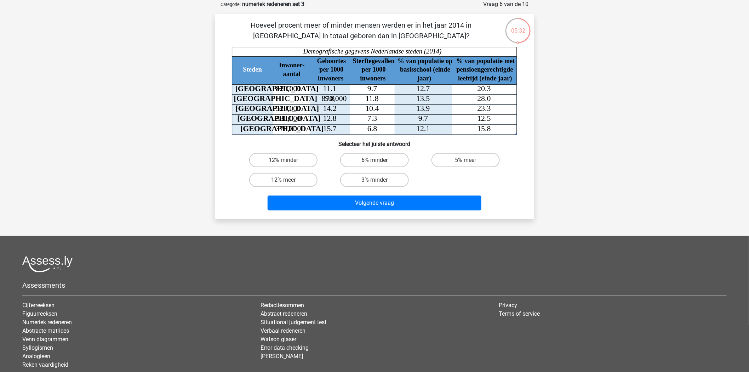
click at [382, 155] on label "6% minder" at bounding box center [374, 160] width 68 height 14
click at [379, 160] on input "6% minder" at bounding box center [377, 162] width 5 height 5
radio input "true"
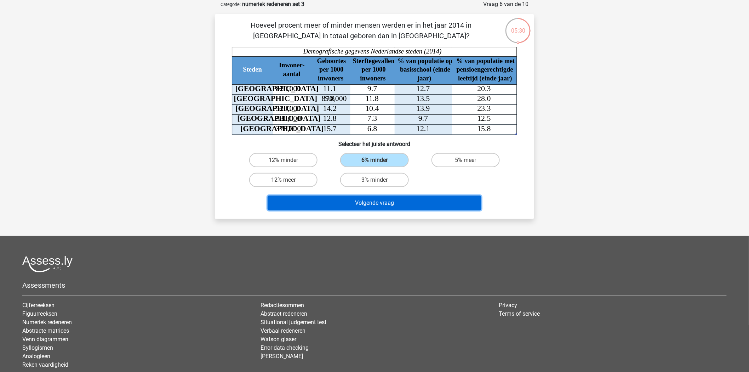
click at [387, 203] on button "Volgende vraag" at bounding box center [375, 202] width 214 height 15
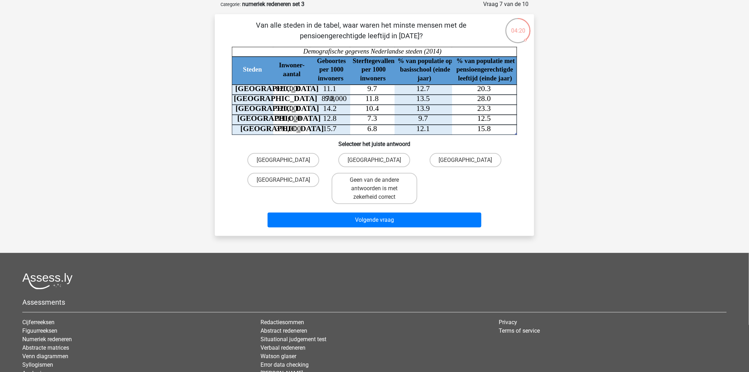
click at [285, 180] on input "Utrecht" at bounding box center [286, 182] width 5 height 5
radio input "true"
click at [289, 157] on label "Den Haag" at bounding box center [284, 160] width 72 height 14
click at [288, 160] on input "Den Haag" at bounding box center [286, 162] width 5 height 5
radio input "true"
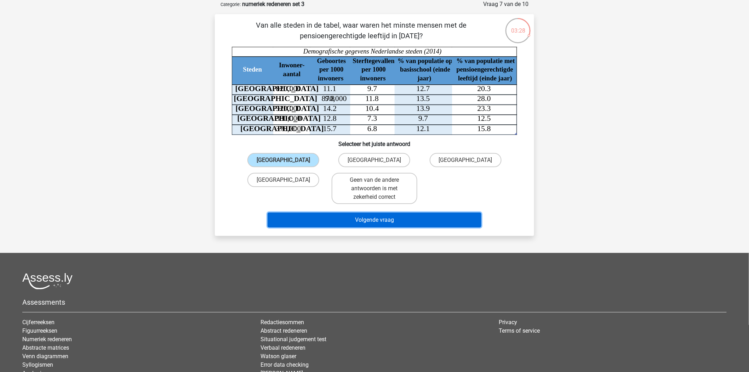
click at [374, 217] on button "Volgende vraag" at bounding box center [375, 219] width 214 height 15
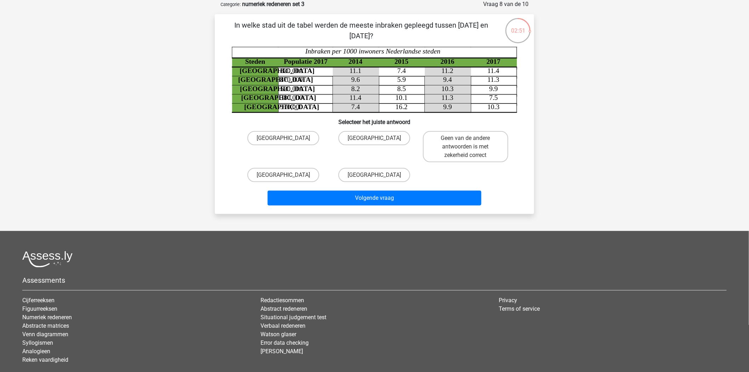
click at [378, 139] on input "Amsterdam" at bounding box center [377, 140] width 5 height 5
radio input "true"
click at [285, 138] on input "Rotterdam" at bounding box center [286, 140] width 5 height 5
radio input "true"
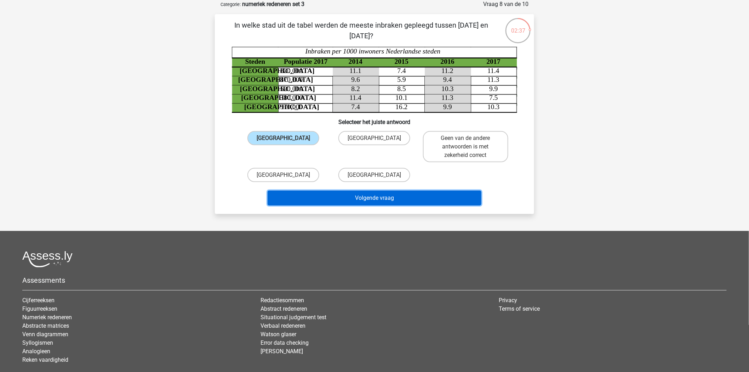
click at [334, 193] on button "Volgende vraag" at bounding box center [375, 198] width 214 height 15
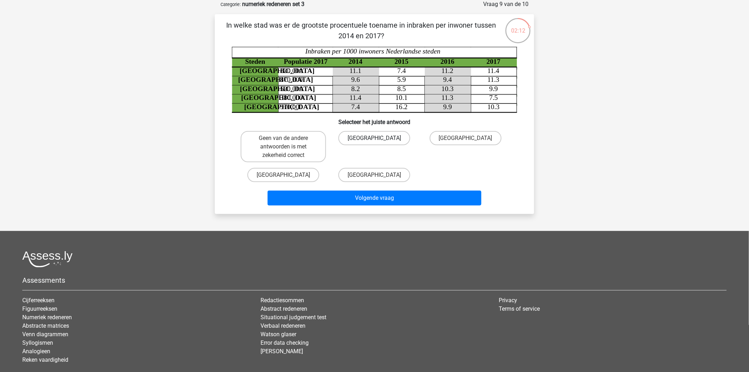
click at [397, 141] on label "Utrecht" at bounding box center [375, 138] width 72 height 14
click at [379, 141] on input "Utrecht" at bounding box center [377, 140] width 5 height 5
radio input "true"
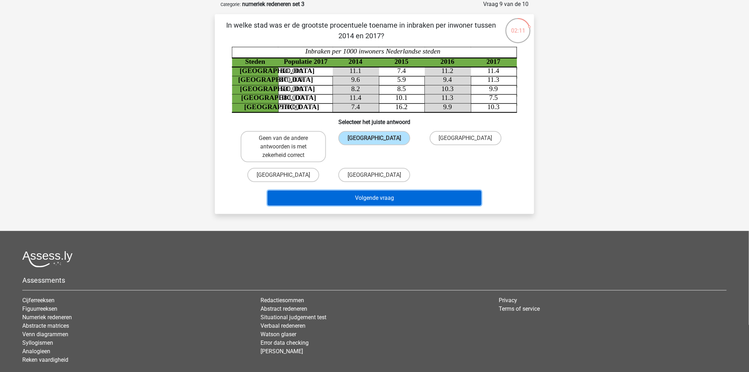
click at [374, 195] on button "Volgende vraag" at bounding box center [375, 198] width 214 height 15
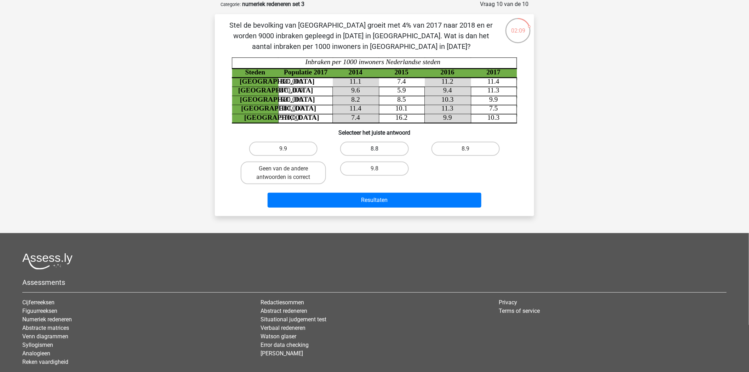
click at [374, 152] on label "8.8" at bounding box center [374, 149] width 68 height 14
click at [375, 152] on input "8.8" at bounding box center [377, 151] width 5 height 5
radio input "true"
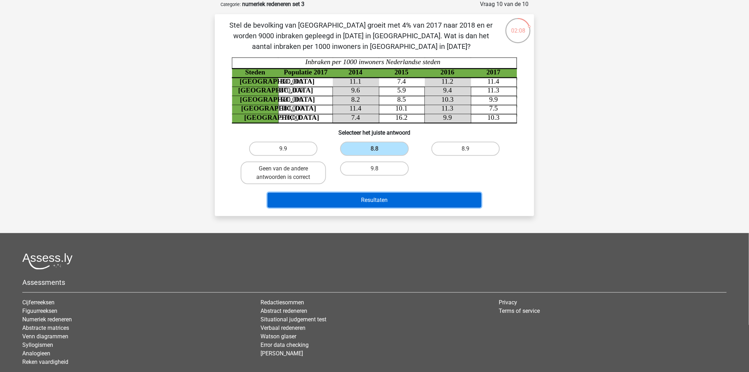
click at [374, 197] on button "Resultaten" at bounding box center [375, 200] width 214 height 15
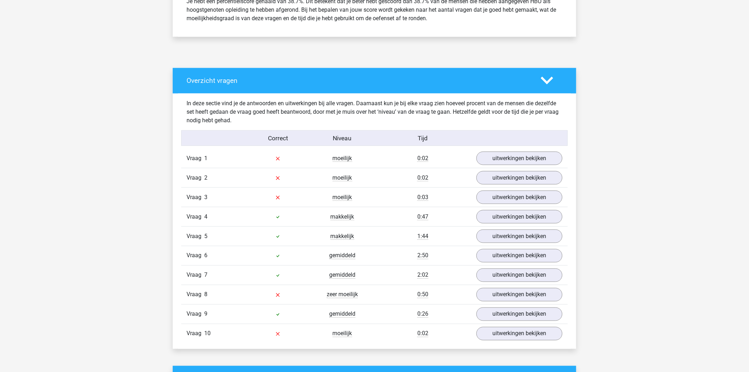
scroll to position [354, 0]
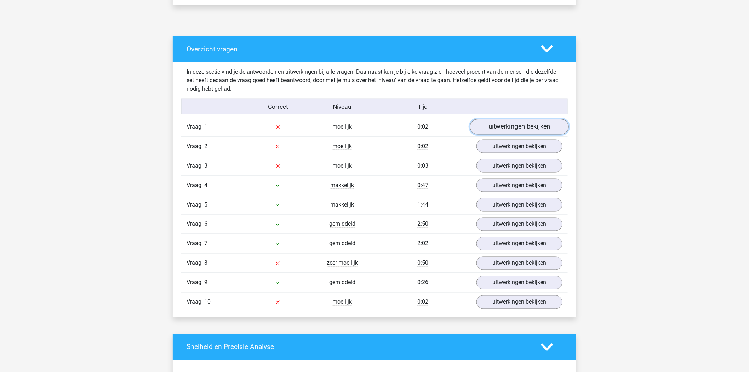
click at [509, 128] on link "uitwerkingen bekijken" at bounding box center [519, 127] width 99 height 16
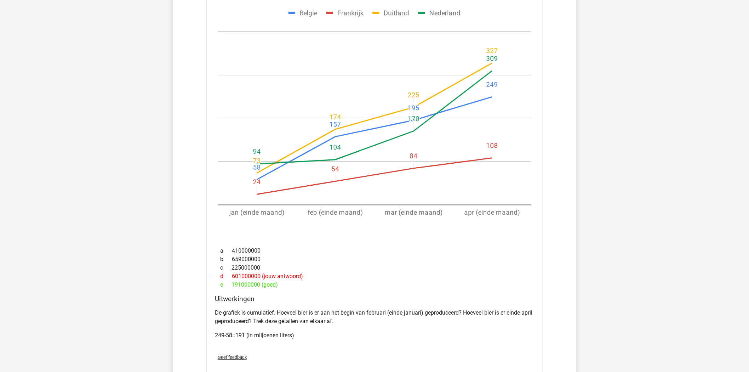
scroll to position [590, 0]
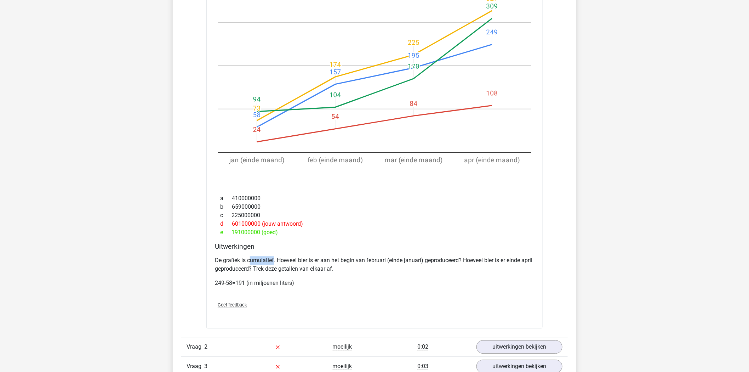
drag, startPoint x: 261, startPoint y: 259, endPoint x: 275, endPoint y: 259, distance: 14.2
click at [274, 259] on p "De grafiek is cumulatief. Hoeveel bier is er aan het begin van februari (einde …" at bounding box center [374, 264] width 319 height 17
click at [289, 258] on p "De grafiek is cumulatief. Hoeveel bier is er aan het begin van februari (einde …" at bounding box center [374, 264] width 319 height 17
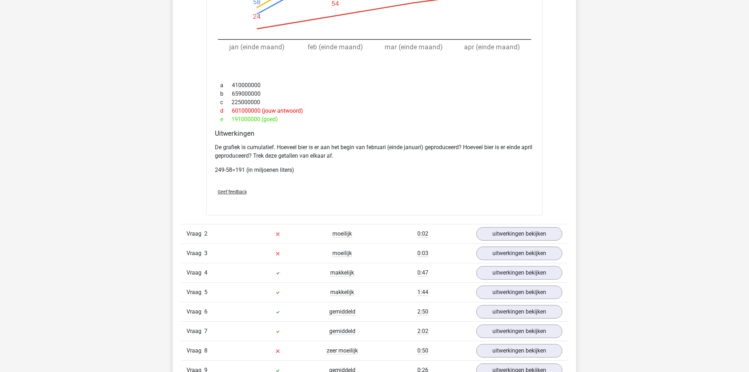
scroll to position [707, 0]
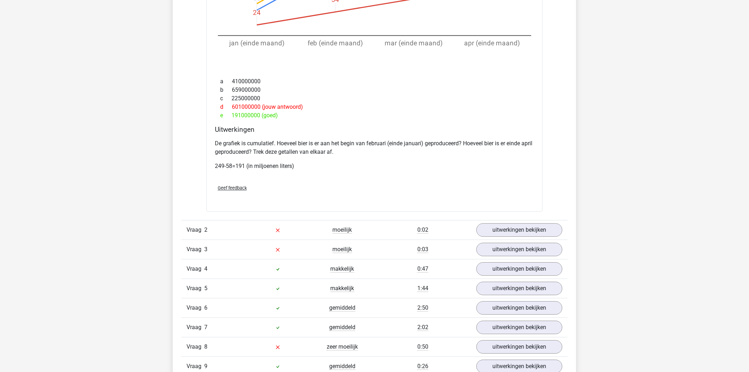
click at [224, 233] on div "Vraag 2" at bounding box center [213, 230] width 64 height 8
click at [519, 234] on link "uitwerkingen bekijken" at bounding box center [519, 230] width 99 height 16
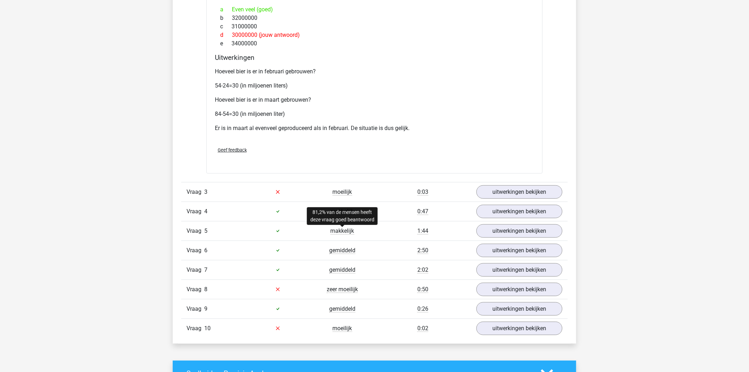
scroll to position [1257, 0]
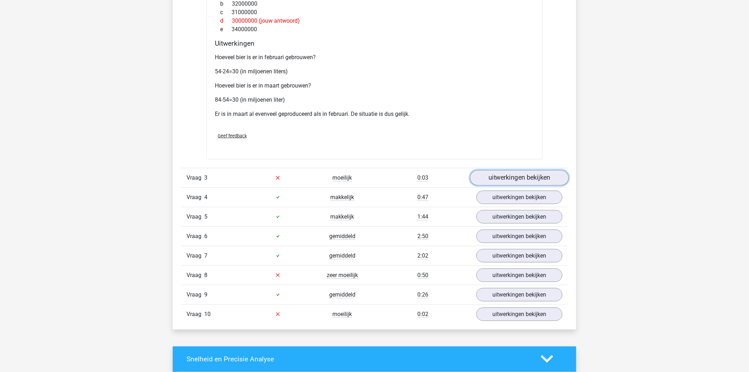
click at [489, 174] on link "uitwerkingen bekijken" at bounding box center [519, 178] width 99 height 16
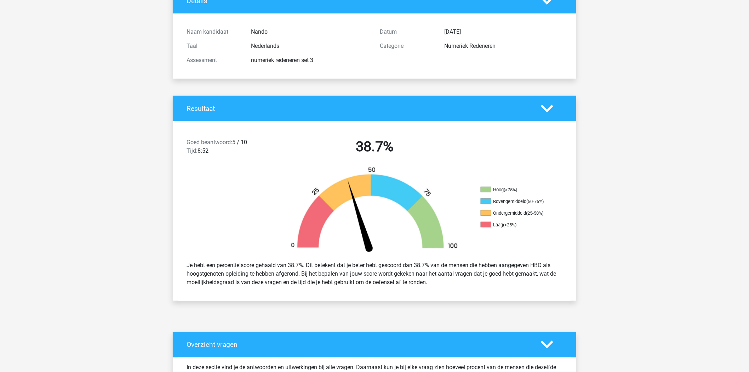
scroll to position [0, 0]
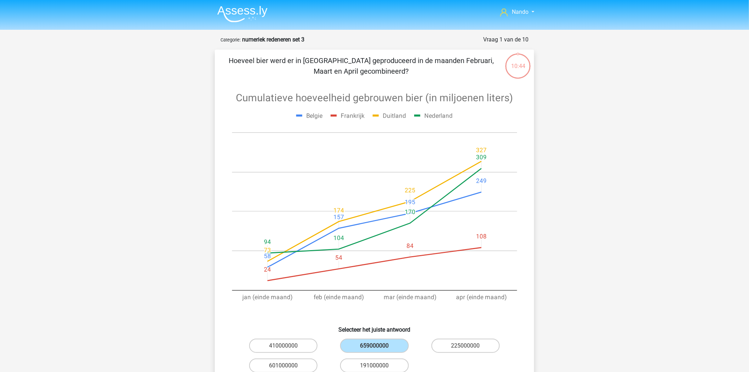
click at [232, 10] on img at bounding box center [242, 14] width 50 height 17
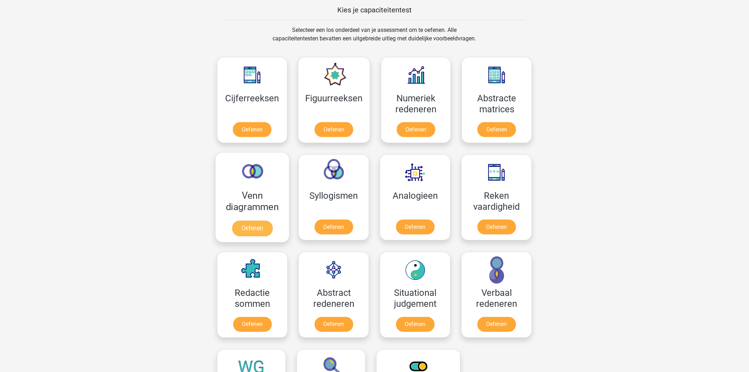
scroll to position [39, 0]
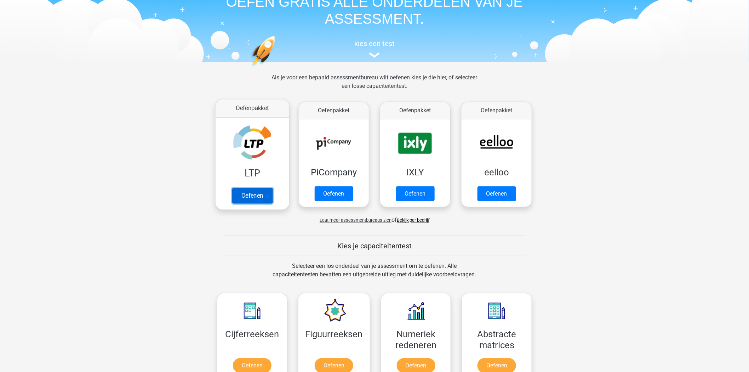
click at [248, 192] on link "Oefenen" at bounding box center [252, 196] width 40 height 16
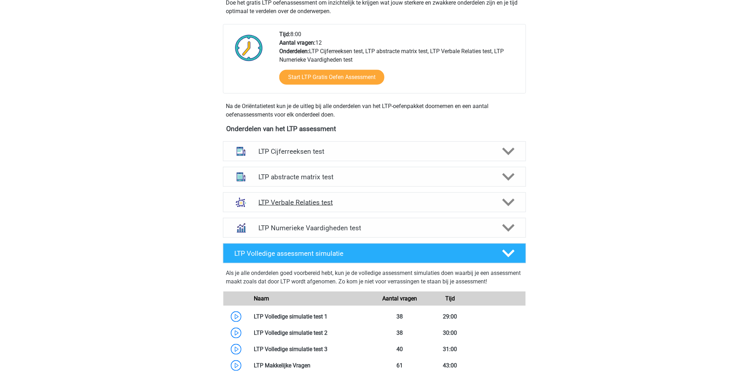
scroll to position [141, 0]
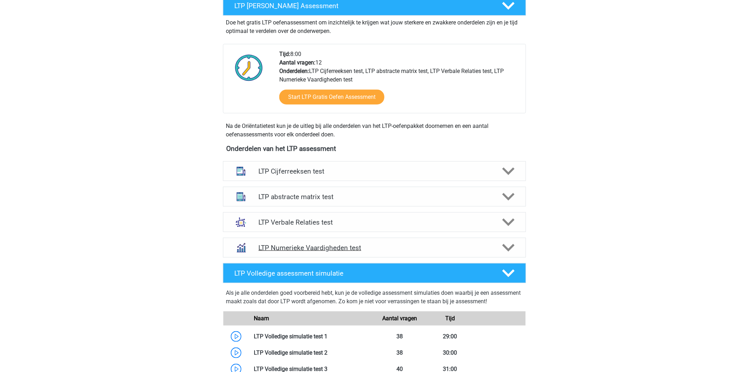
click at [503, 245] on icon at bounding box center [509, 248] width 12 height 12
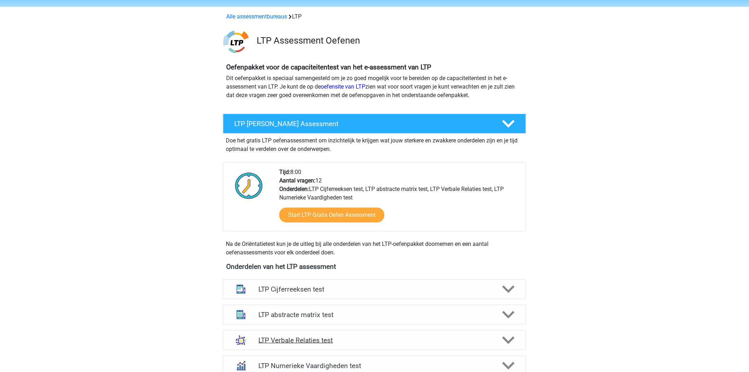
scroll to position [220, 0]
